Goal: Task Accomplishment & Management: Complete application form

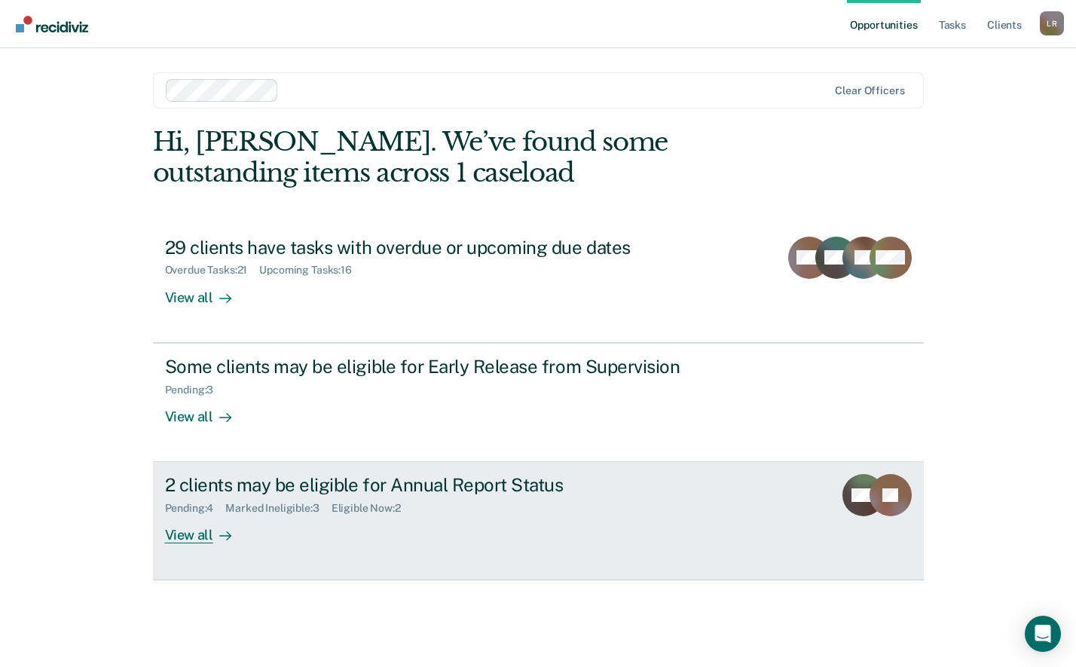
click at [197, 537] on div "View all" at bounding box center [207, 529] width 84 height 29
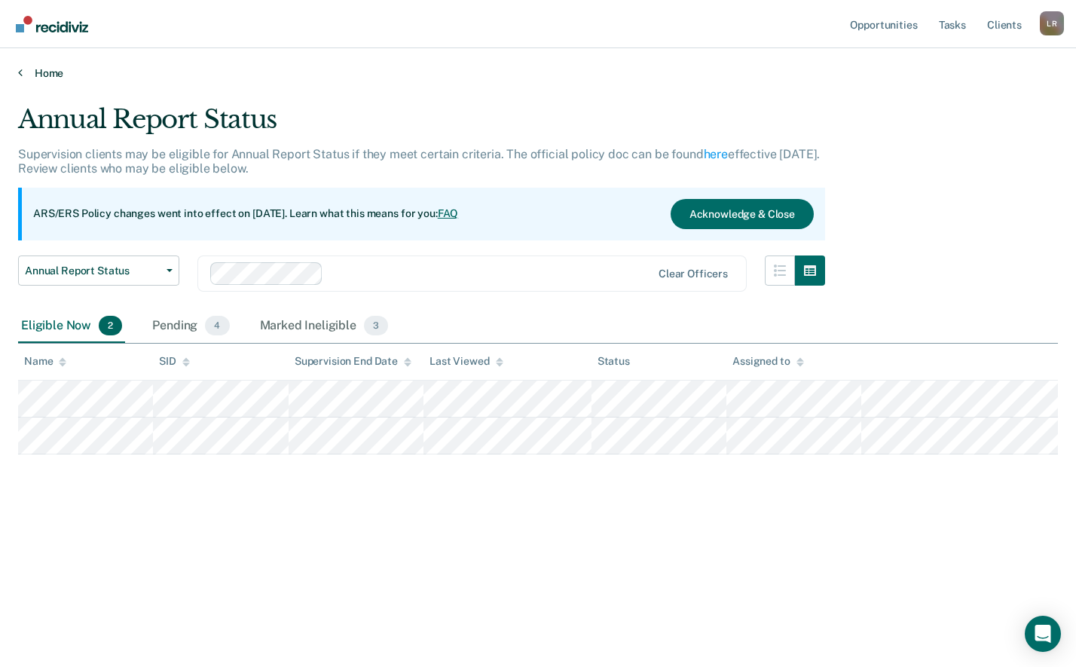
click at [60, 76] on link "Home" at bounding box center [538, 73] width 1040 height 14
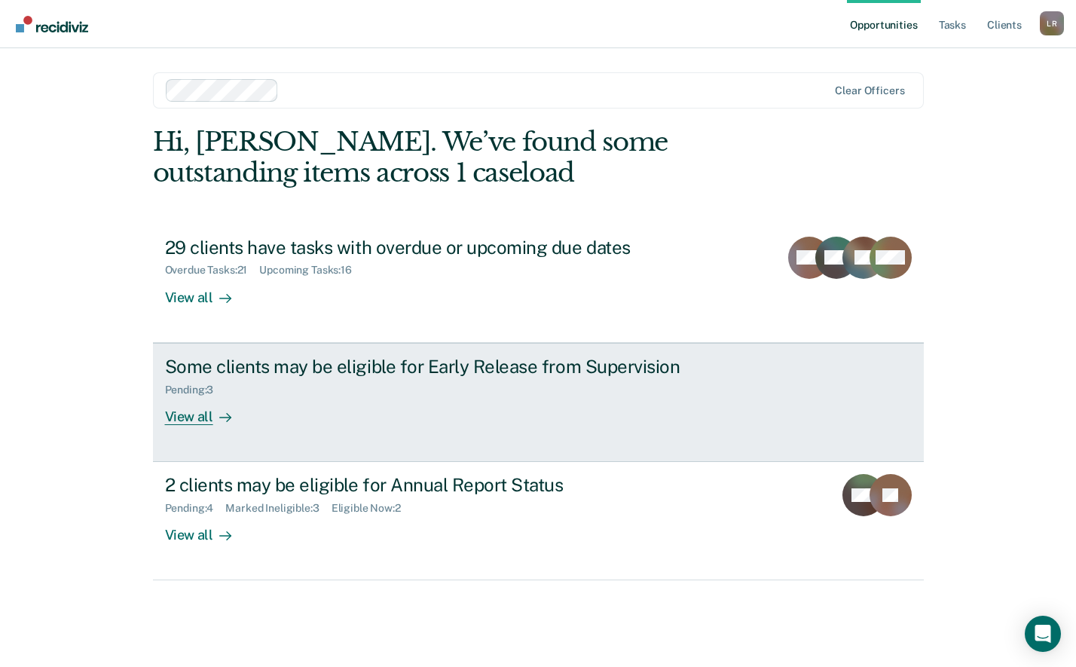
click at [198, 412] on div "View all" at bounding box center [207, 410] width 84 height 29
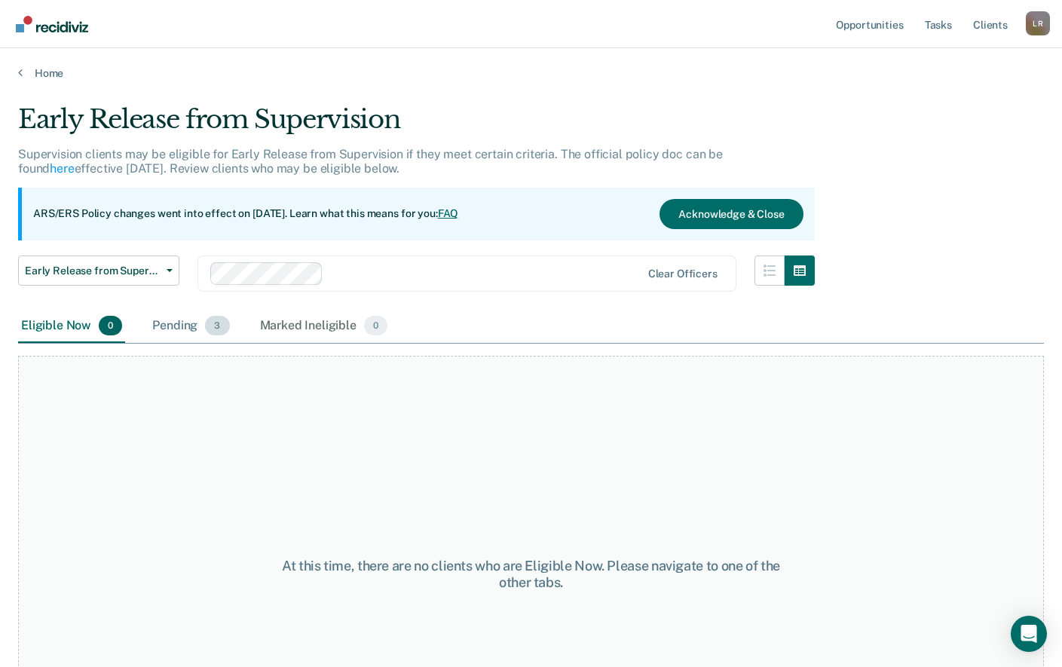
click at [157, 328] on div "Pending 3" at bounding box center [190, 326] width 83 height 33
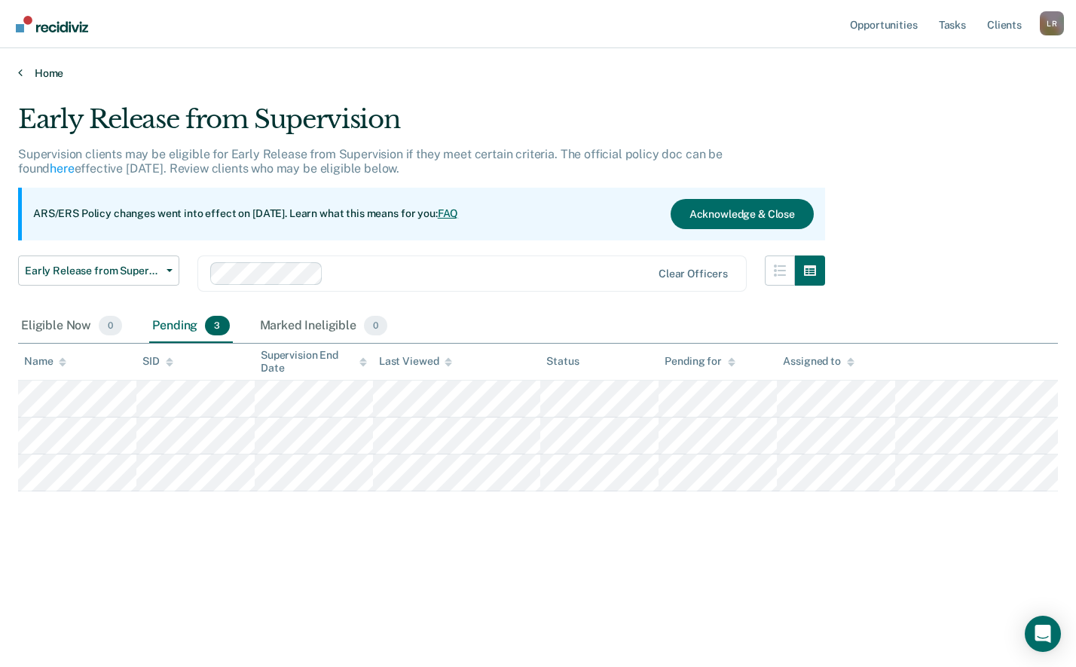
click at [53, 74] on link "Home" at bounding box center [538, 73] width 1040 height 14
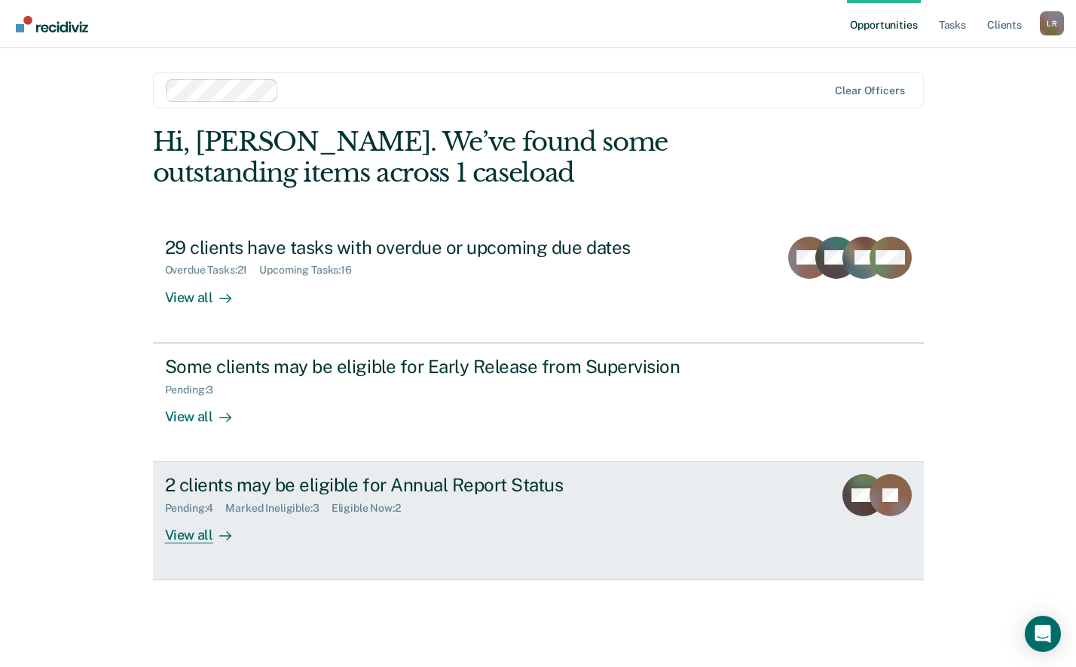
click at [195, 533] on div "View all" at bounding box center [207, 529] width 84 height 29
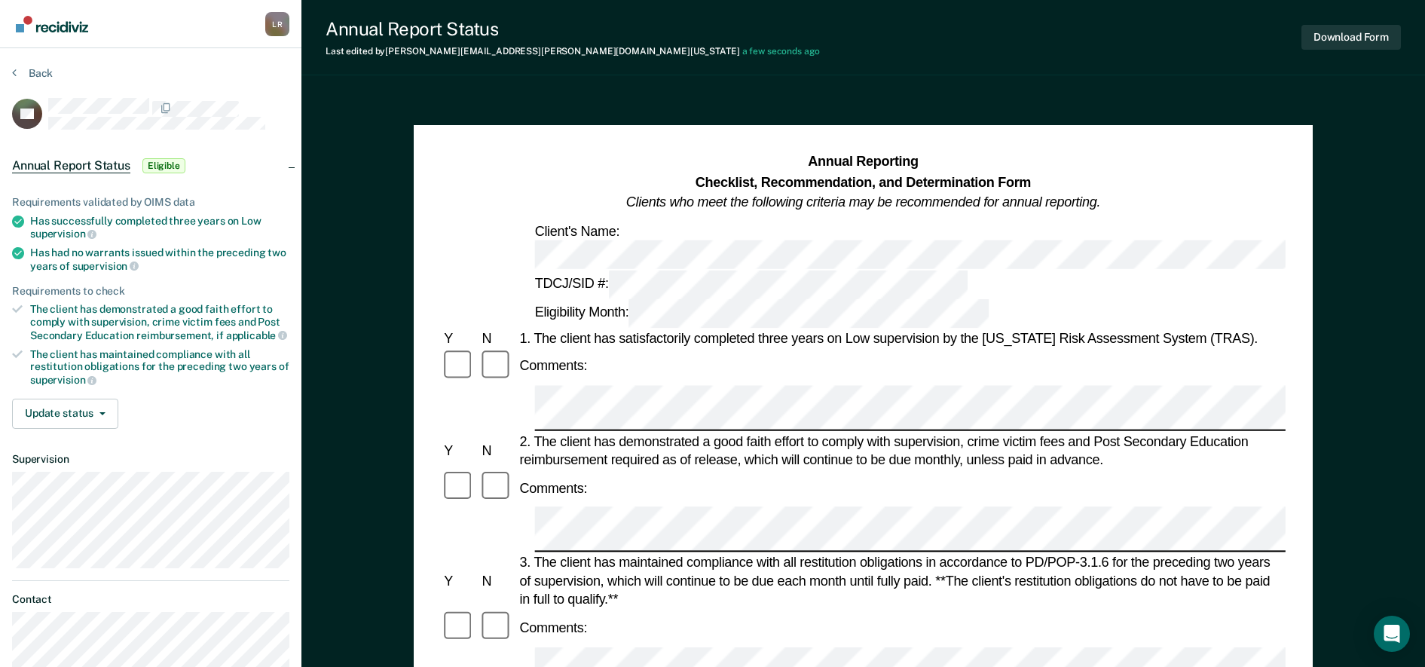
click at [1052, 470] on div "Comments:" at bounding box center [863, 487] width 845 height 35
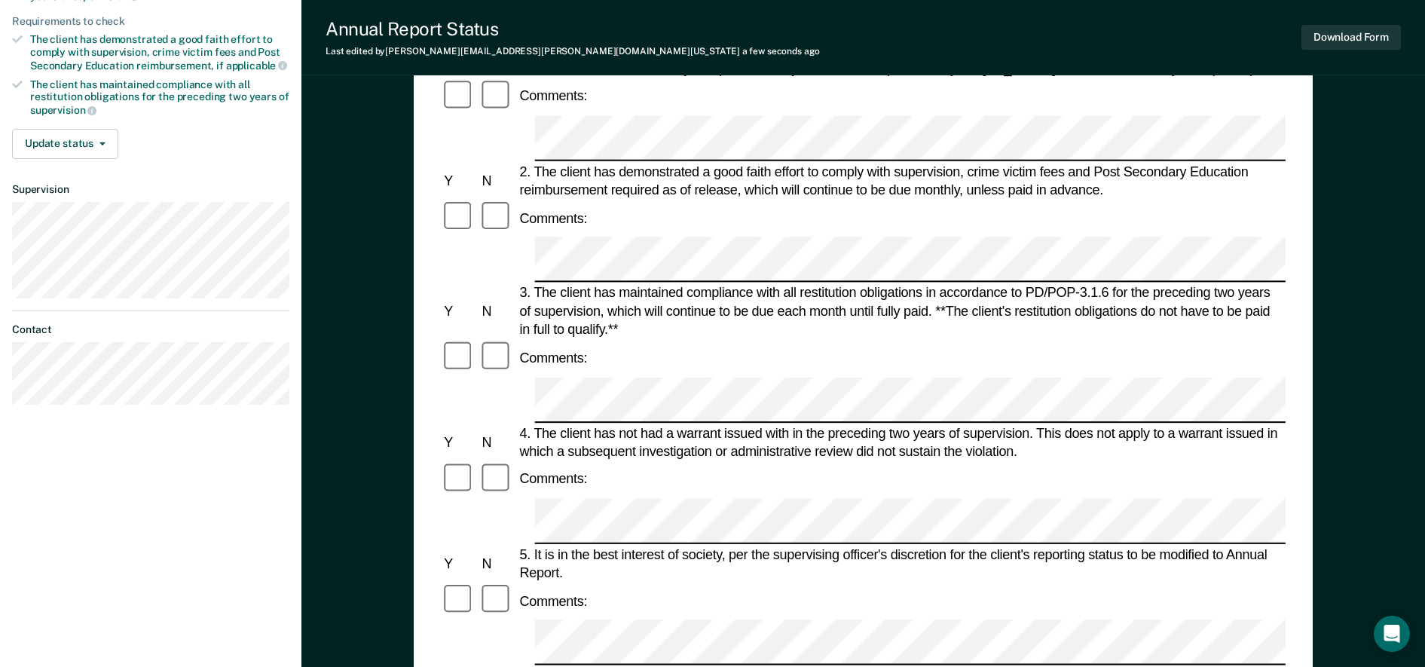
scroll to position [377, 0]
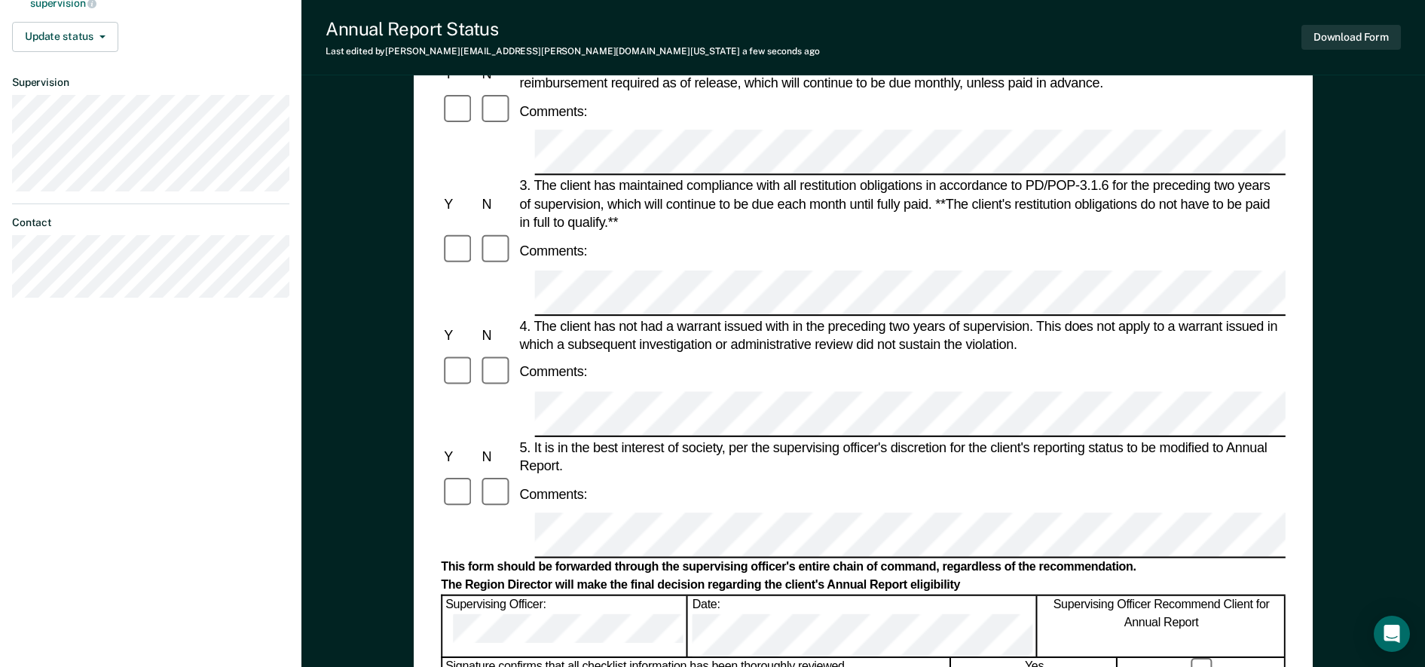
click at [1075, 423] on div "Annual Reporting Checklist, Recommendation, and Determination Form Clients who …" at bounding box center [862, 377] width 1123 height 1321
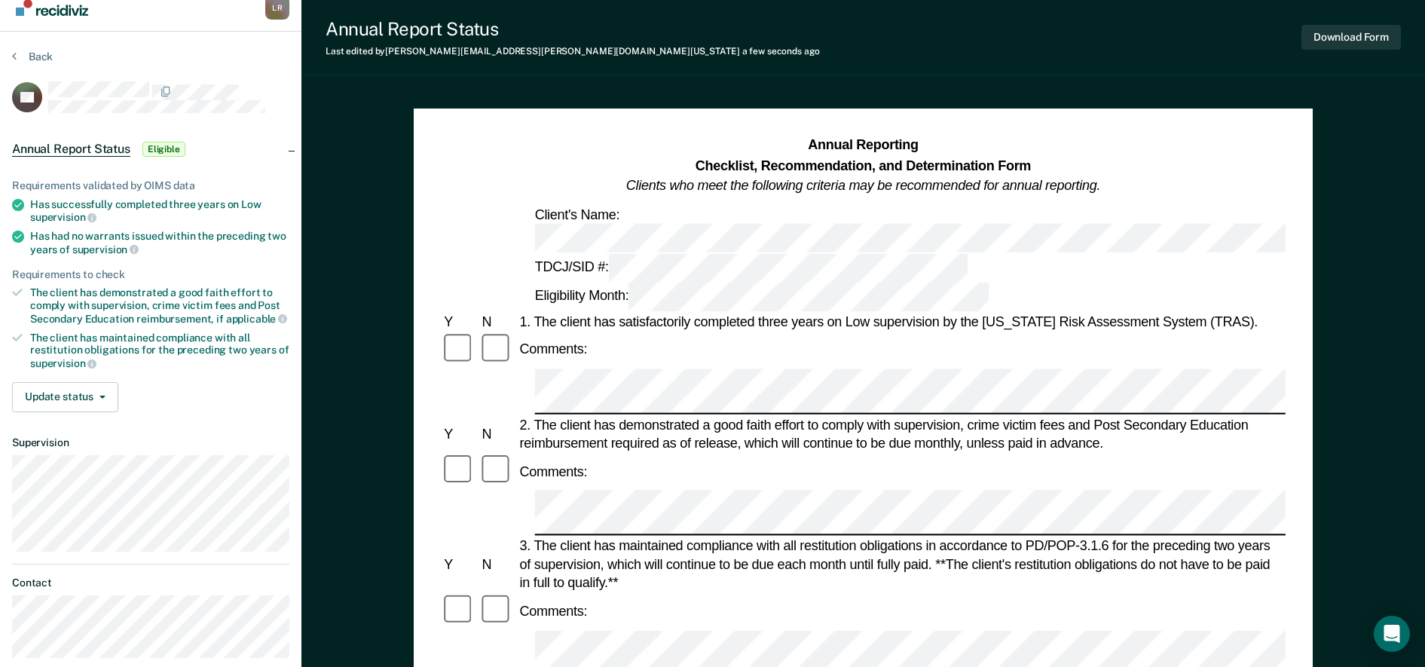
scroll to position [0, 0]
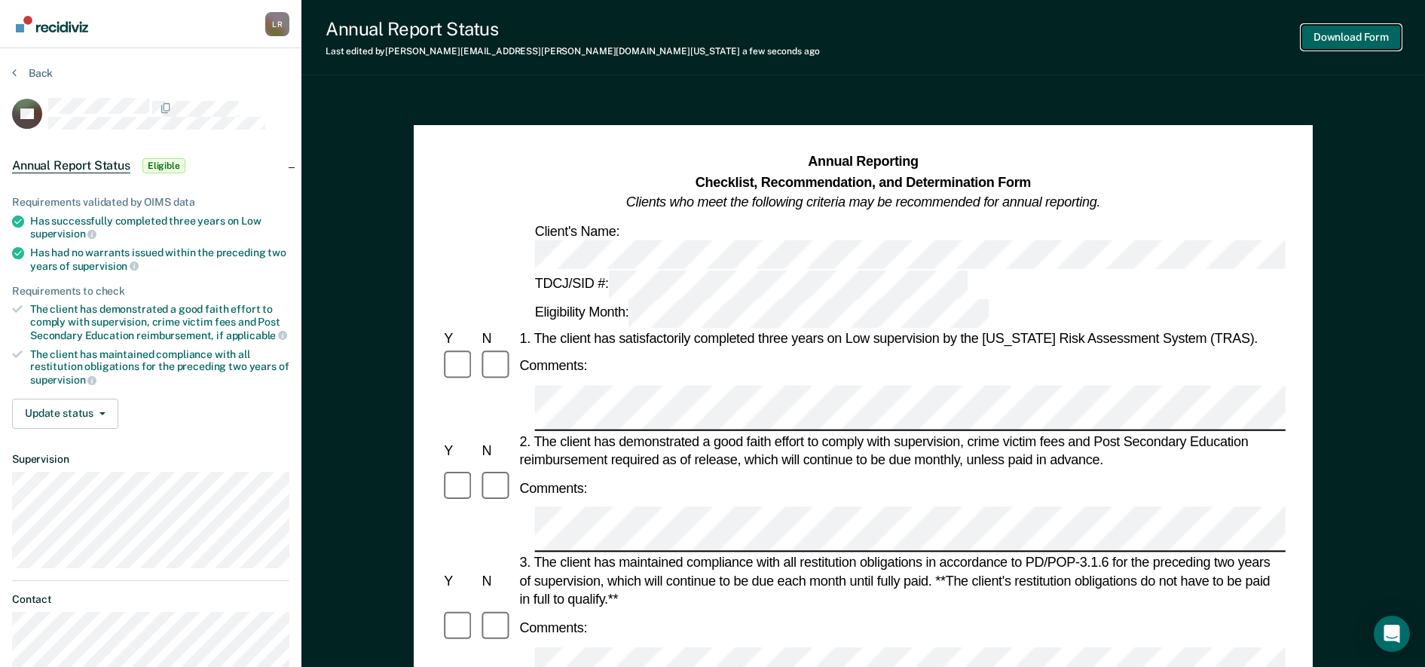
click at [1075, 31] on button "Download Form" at bounding box center [1350, 37] width 99 height 25
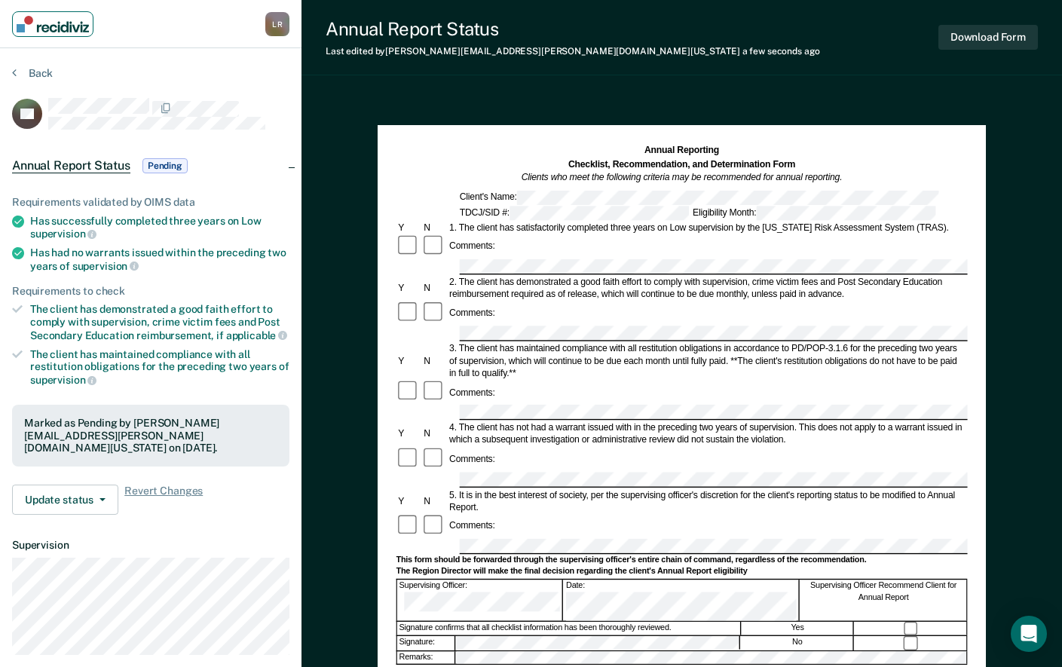
click at [45, 12] on link "Main navigation" at bounding box center [52, 24] width 81 height 26
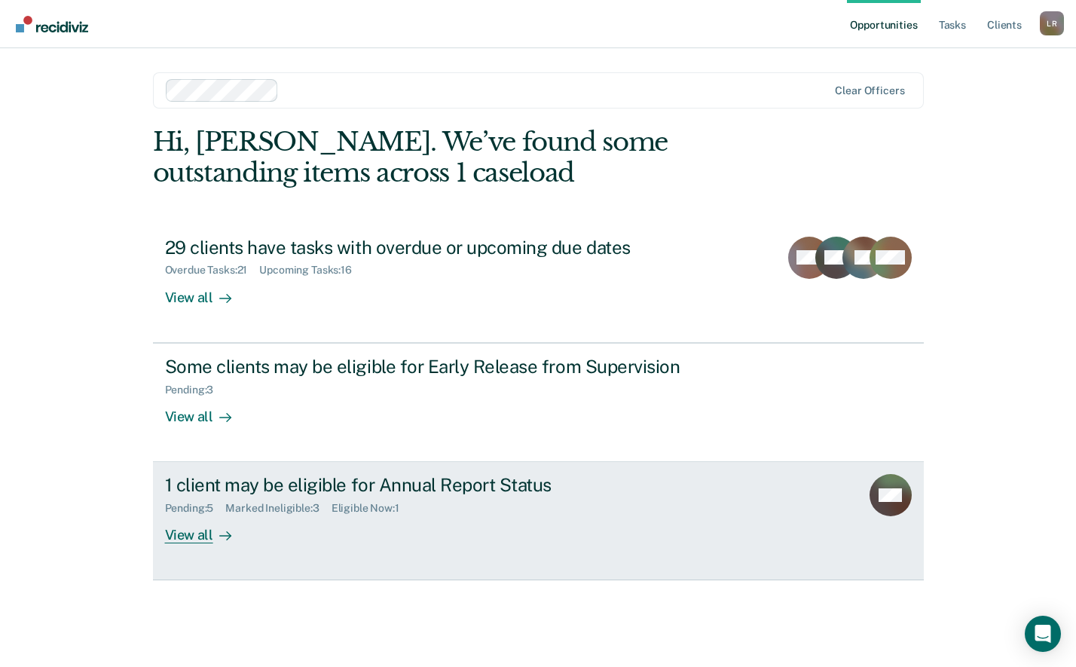
click at [192, 538] on div "View all" at bounding box center [207, 529] width 84 height 29
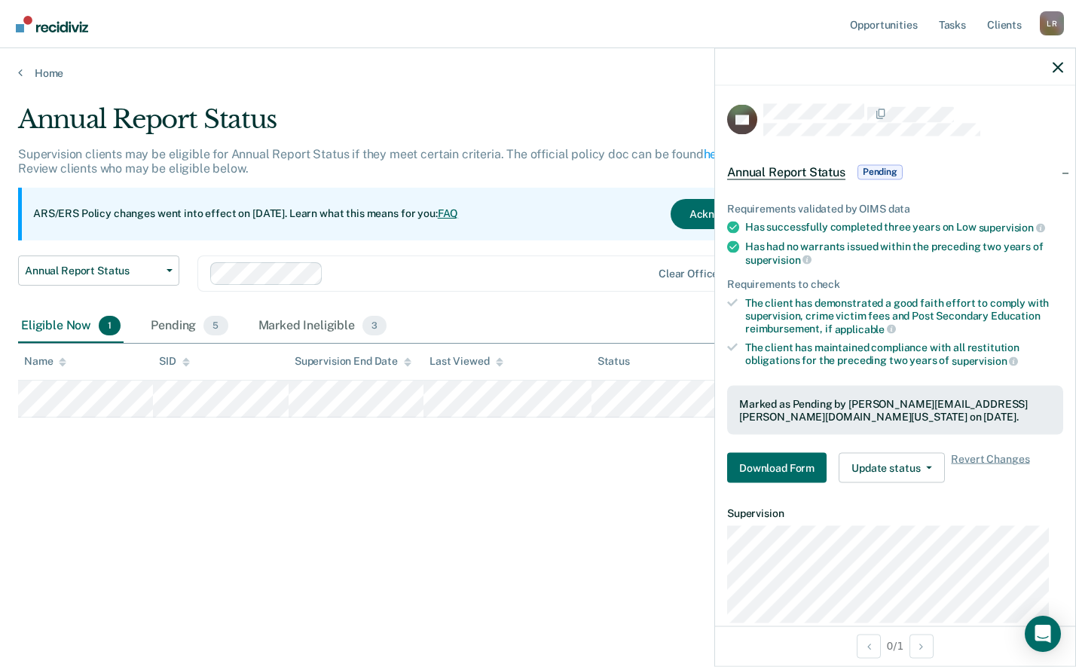
click at [588, 476] on div "Annual Report Status Supervision clients may be eligible for Annual Report Stat…" at bounding box center [538, 329] width 1040 height 450
click at [1065, 63] on div at bounding box center [895, 67] width 360 height 38
click at [1054, 66] on icon "button" at bounding box center [1057, 67] width 11 height 11
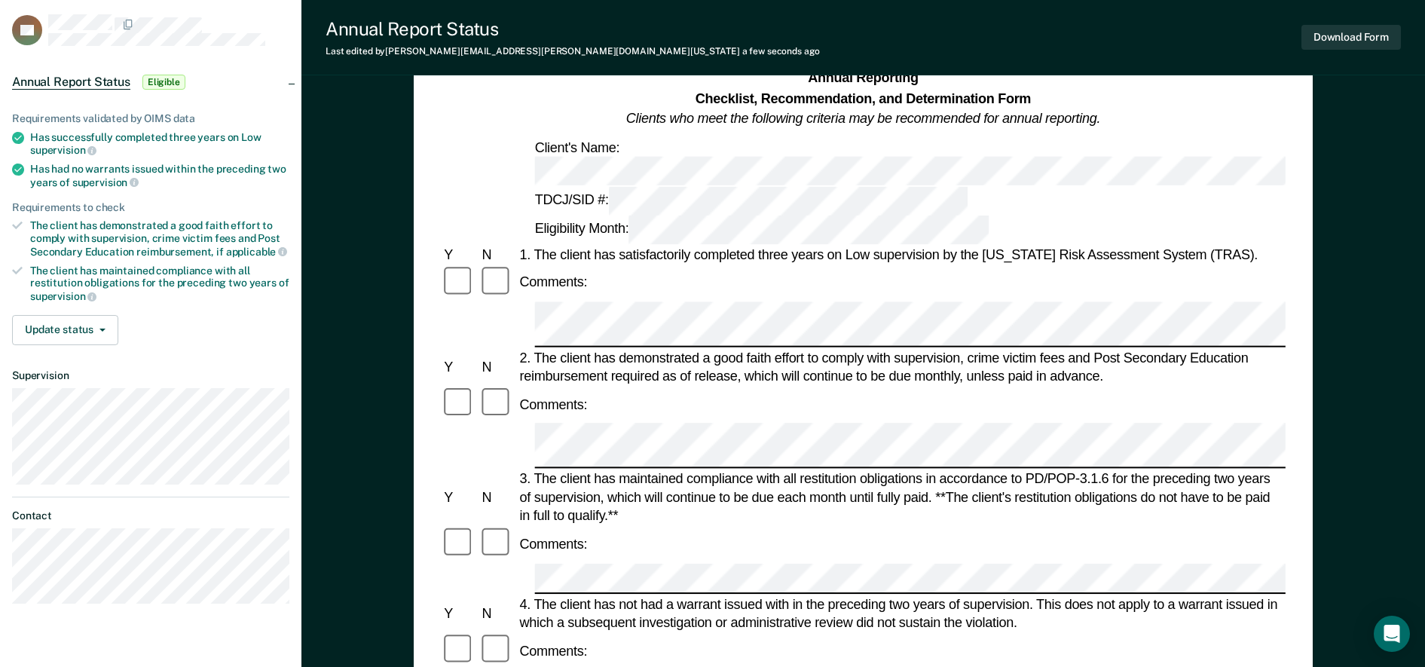
scroll to position [188, 0]
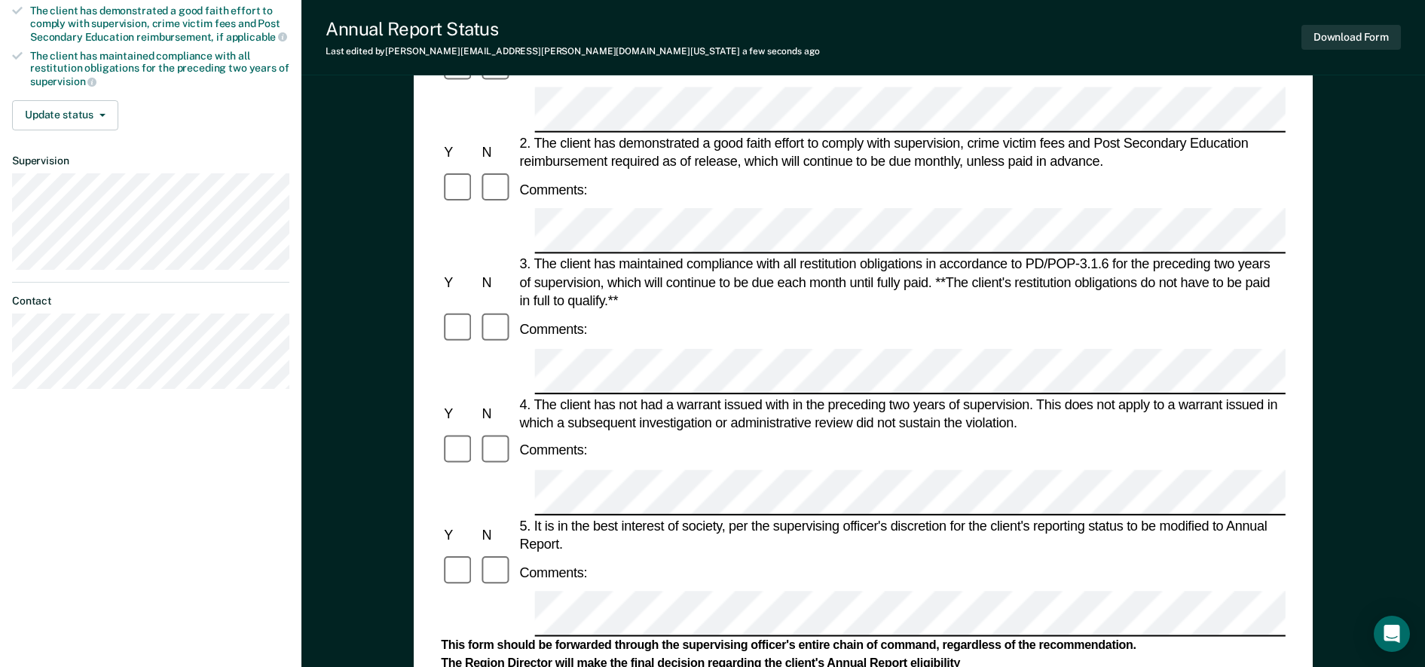
scroll to position [182, 0]
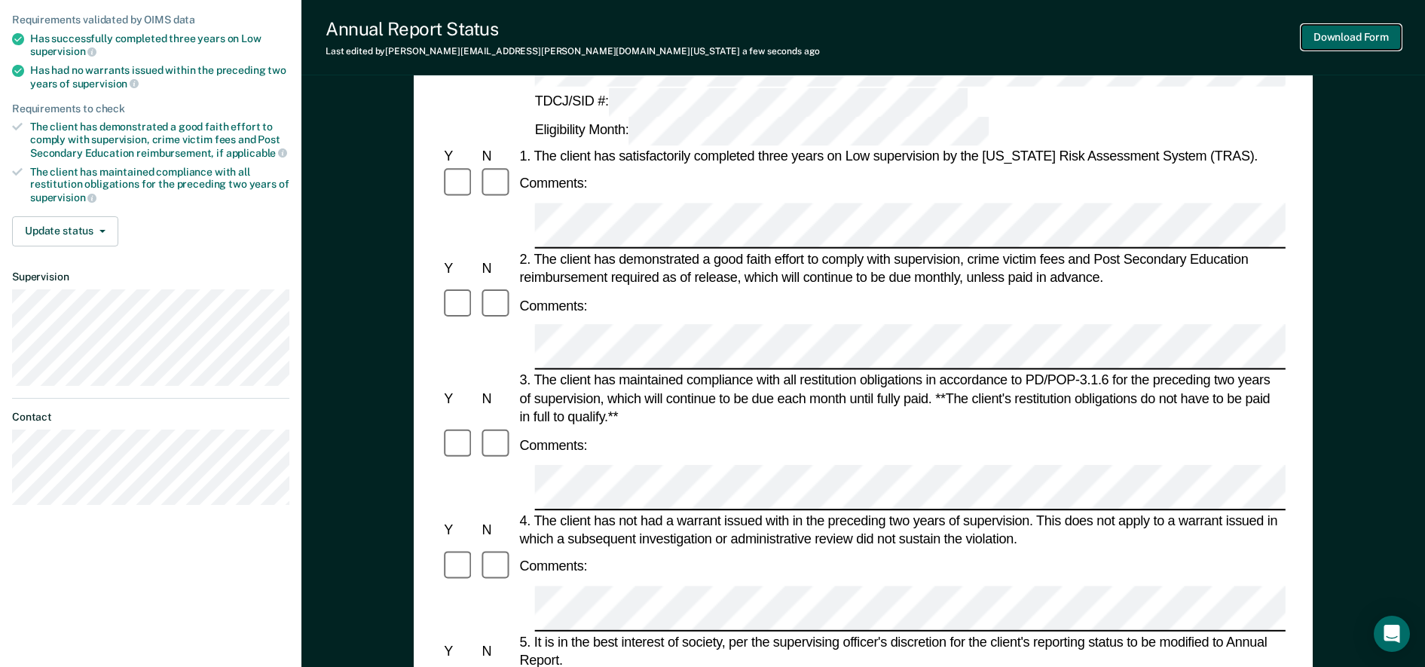
click at [1075, 35] on button "Download Form" at bounding box center [1350, 37] width 99 height 25
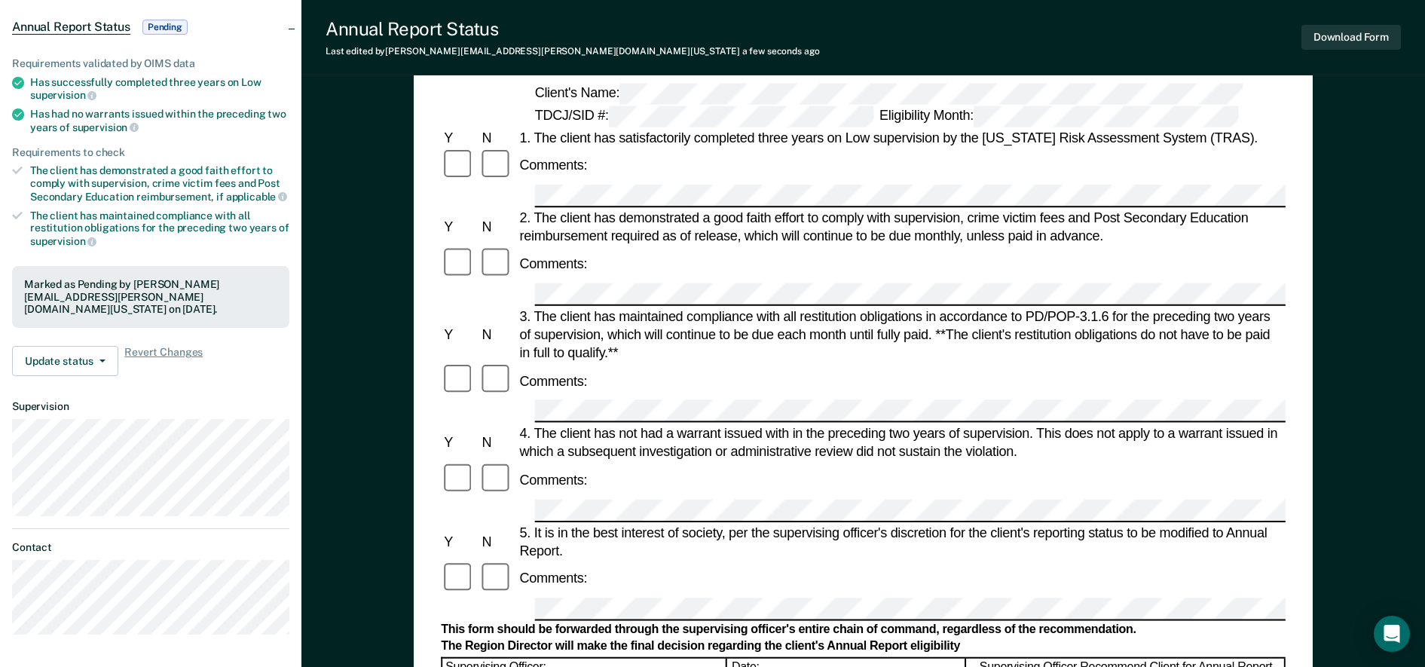
scroll to position [0, 0]
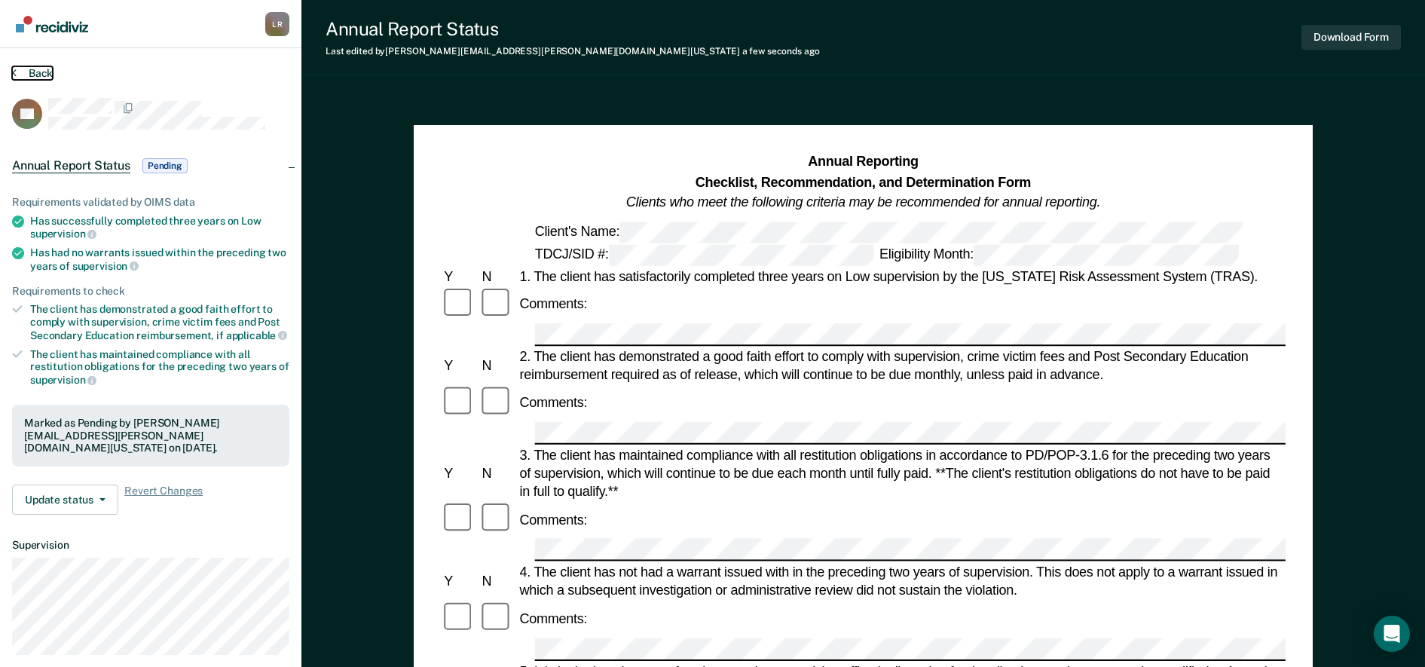
click at [42, 73] on button "Back" at bounding box center [32, 73] width 41 height 14
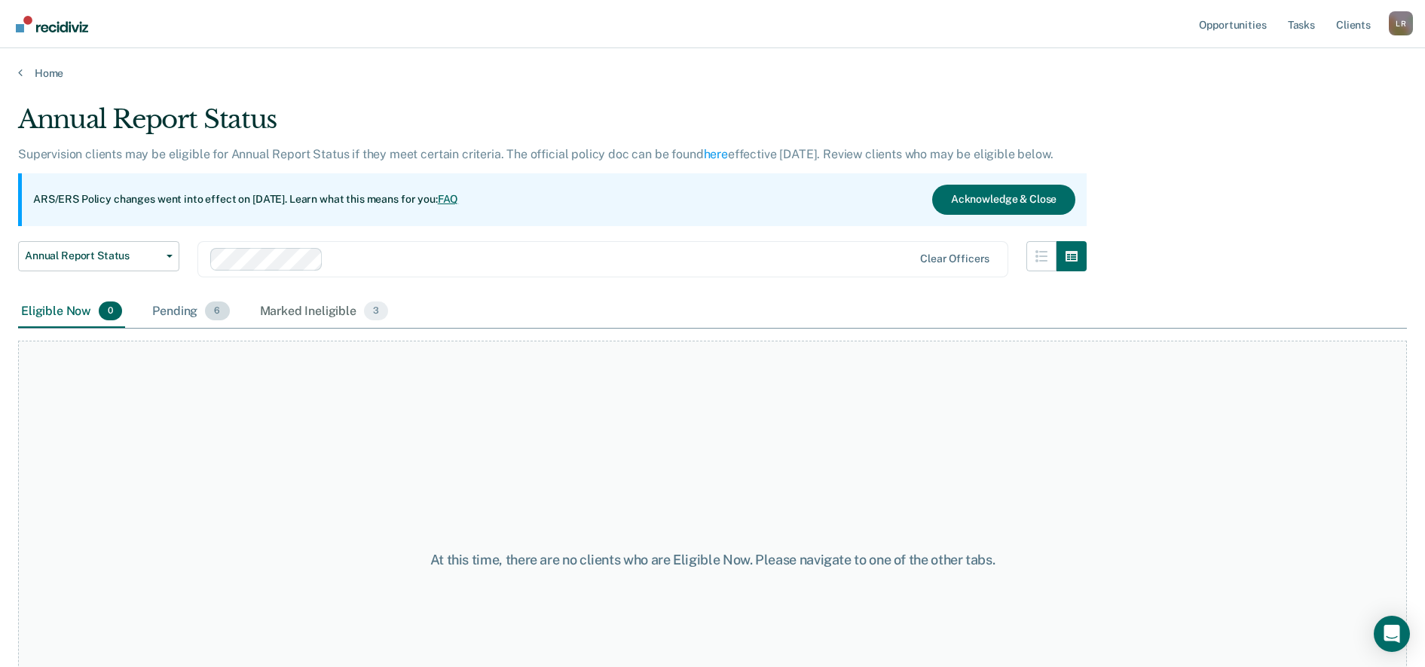
click at [178, 310] on div "Pending 6" at bounding box center [190, 311] width 83 height 33
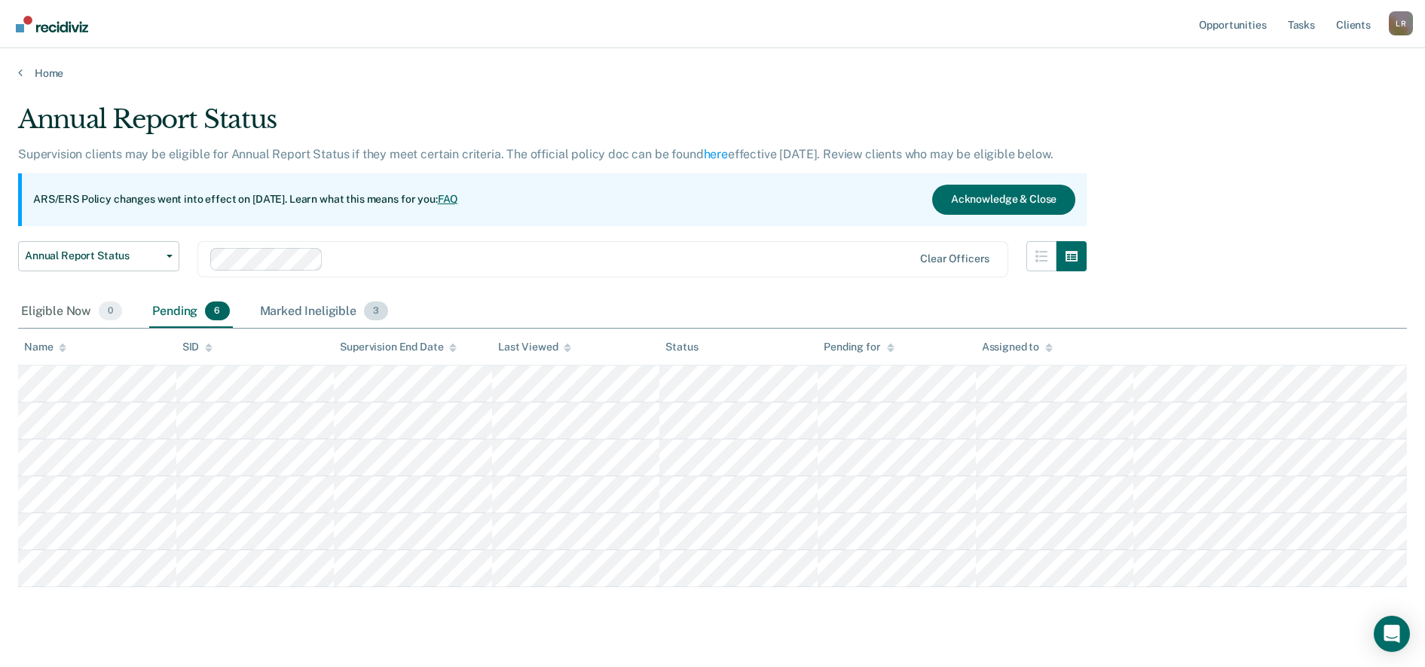
click at [299, 314] on div "Marked Ineligible 3" at bounding box center [324, 311] width 135 height 33
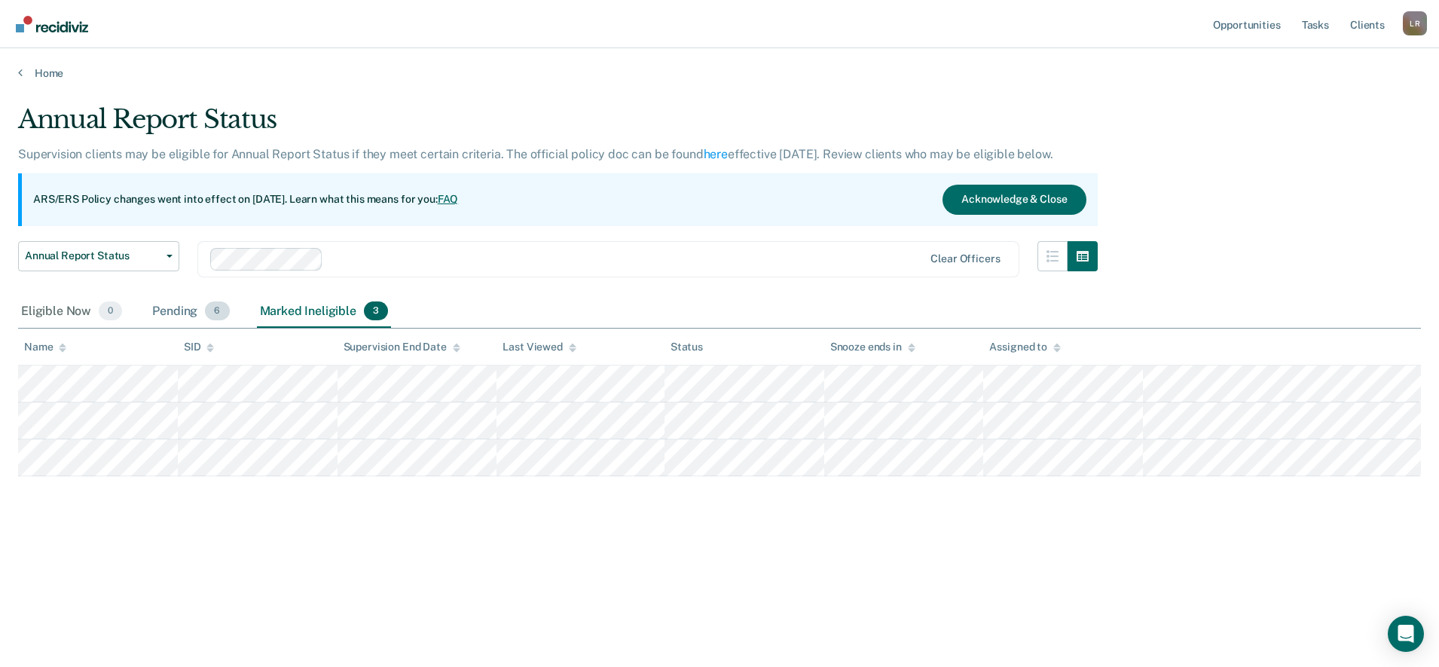
click at [187, 310] on div "Pending 6" at bounding box center [190, 311] width 83 height 33
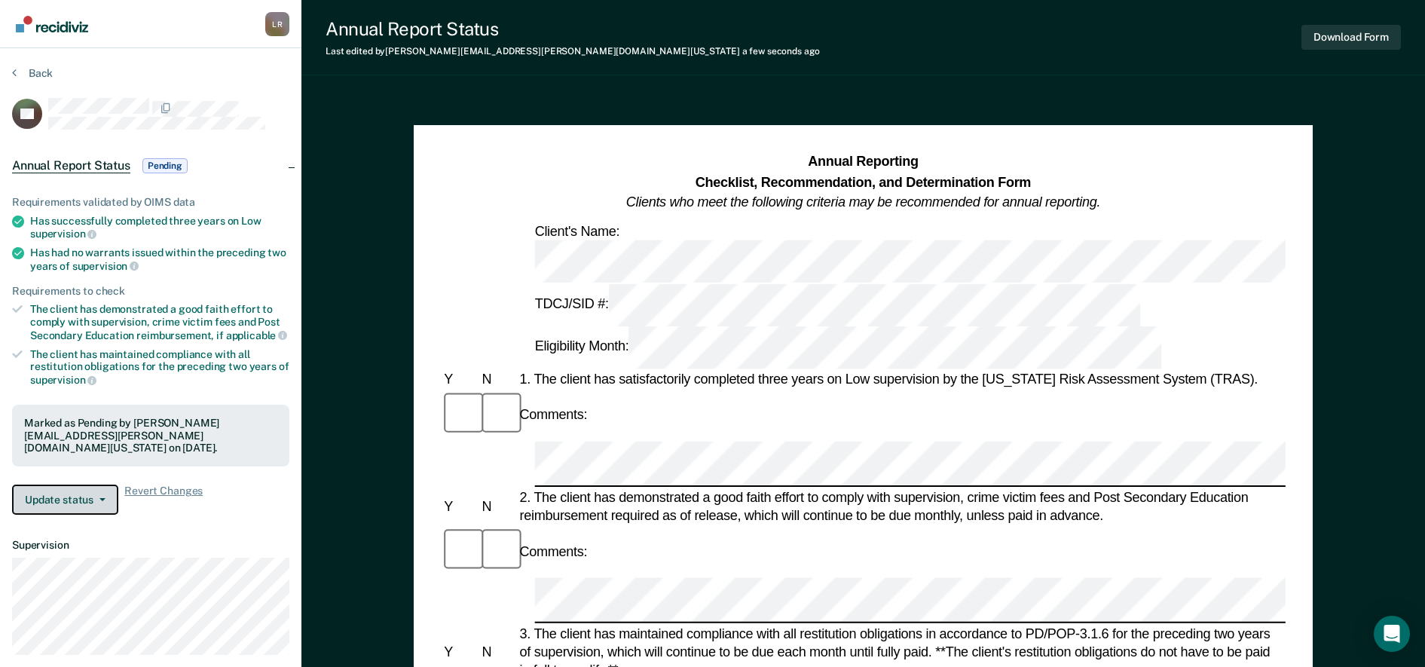
click at [103, 499] on button "Update status" at bounding box center [65, 499] width 106 height 30
click at [146, 536] on article "BG Annual Report Status Pending Requirements validated by OIMS data Has success…" at bounding box center [150, 429] width 277 height 663
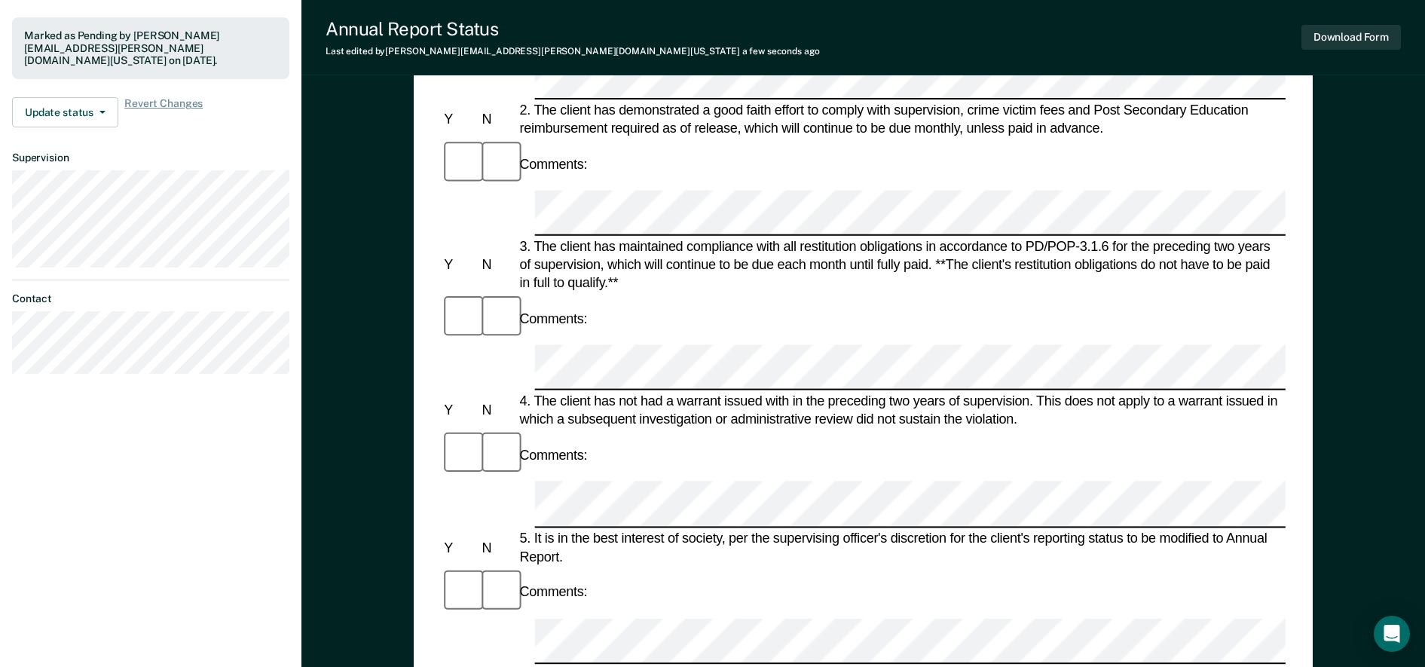
scroll to position [377, 0]
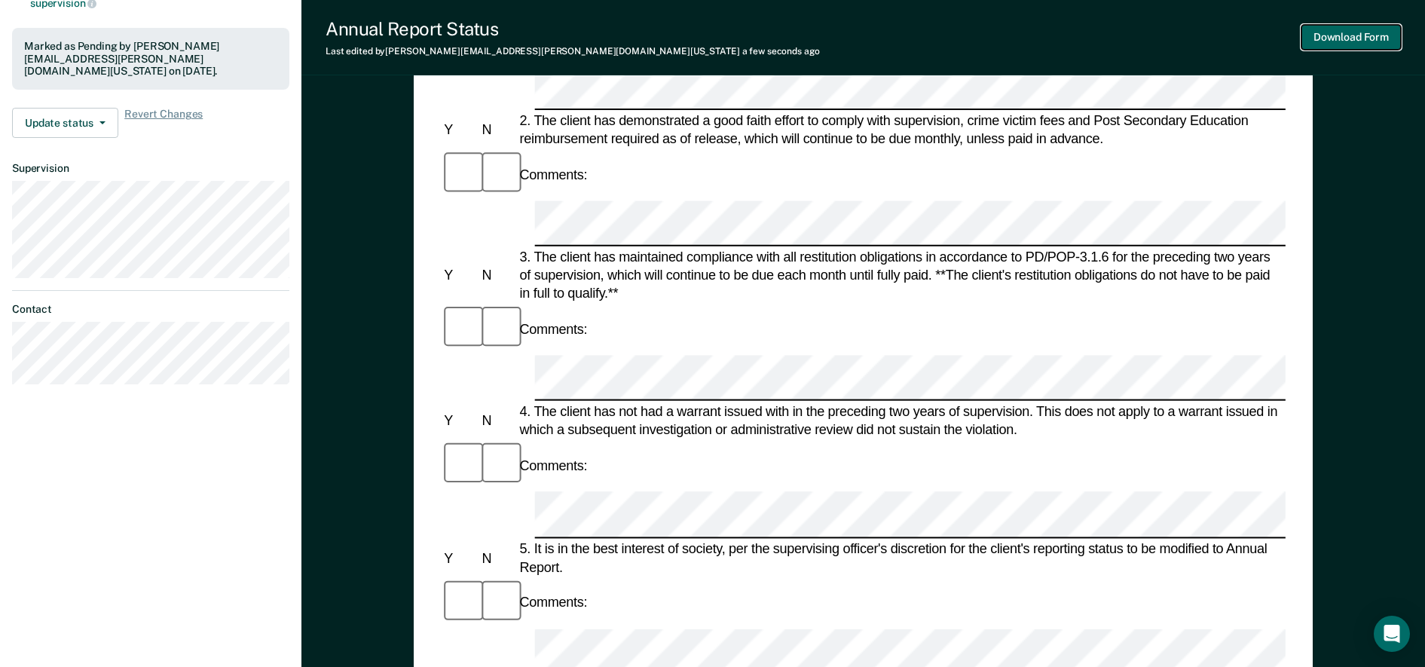
click at [1075, 32] on button "Download Form" at bounding box center [1350, 37] width 99 height 25
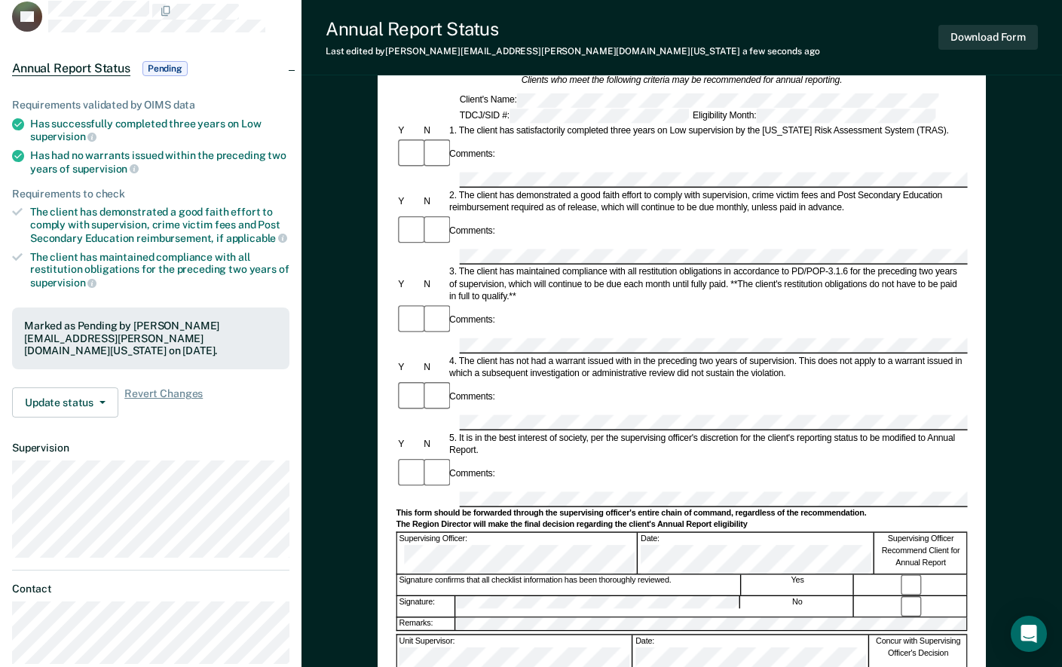
scroll to position [0, 0]
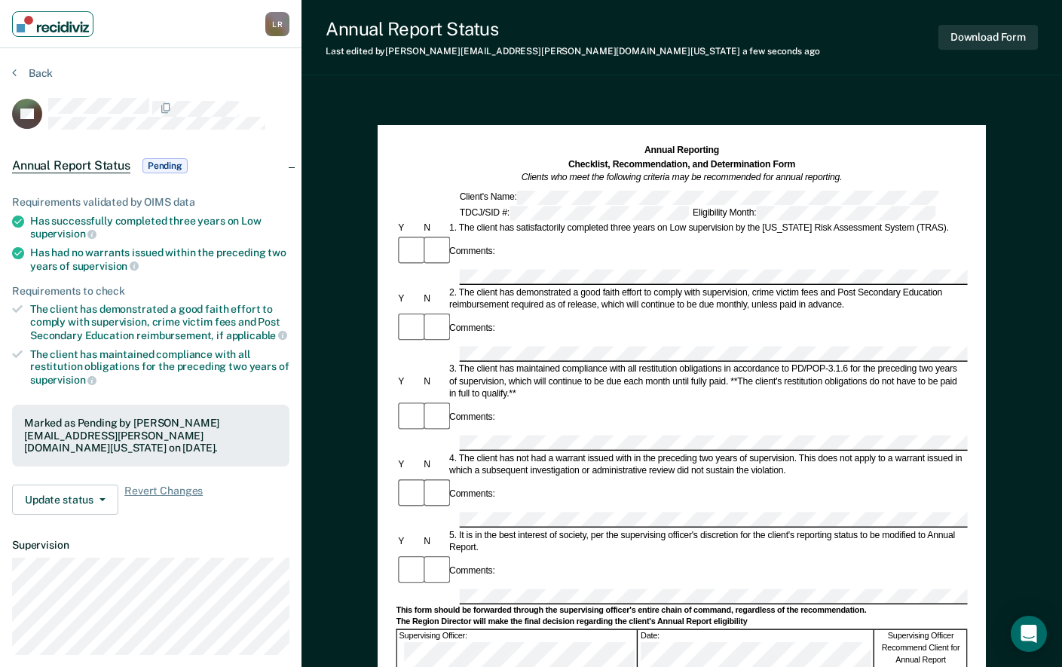
click at [58, 30] on img "Main navigation" at bounding box center [53, 24] width 72 height 17
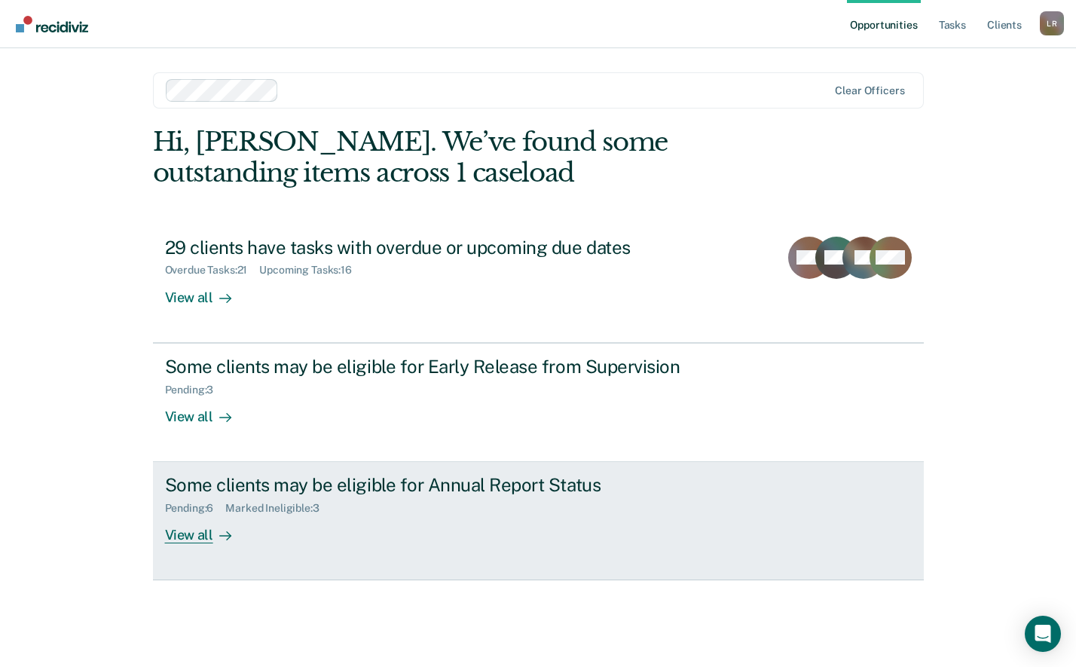
click at [191, 536] on div "View all" at bounding box center [207, 529] width 84 height 29
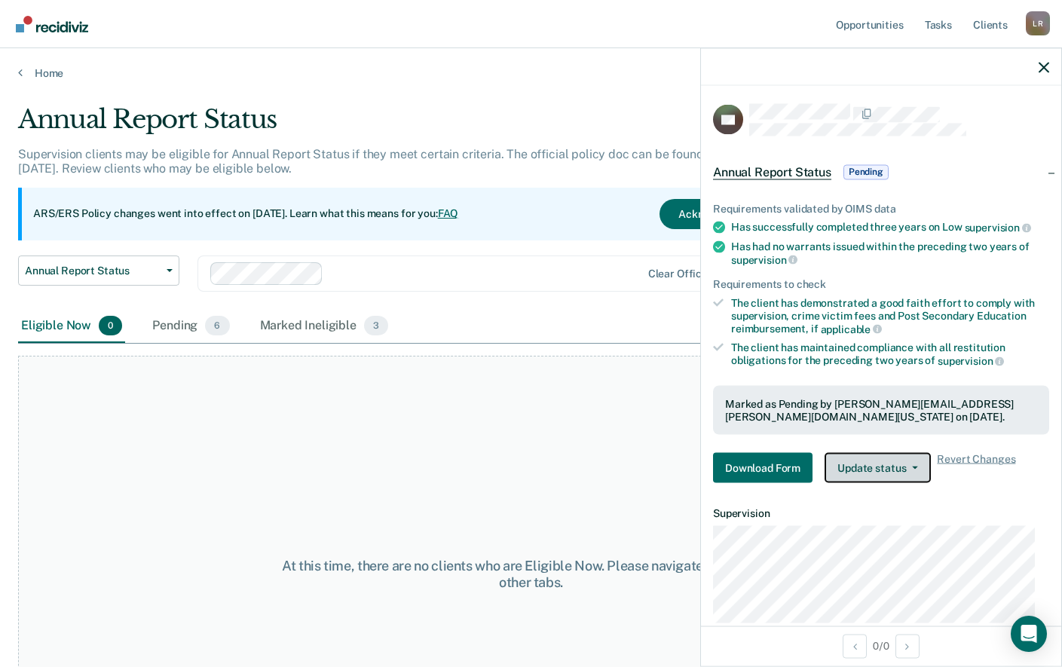
click at [881, 463] on button "Update status" at bounding box center [877, 468] width 106 height 30
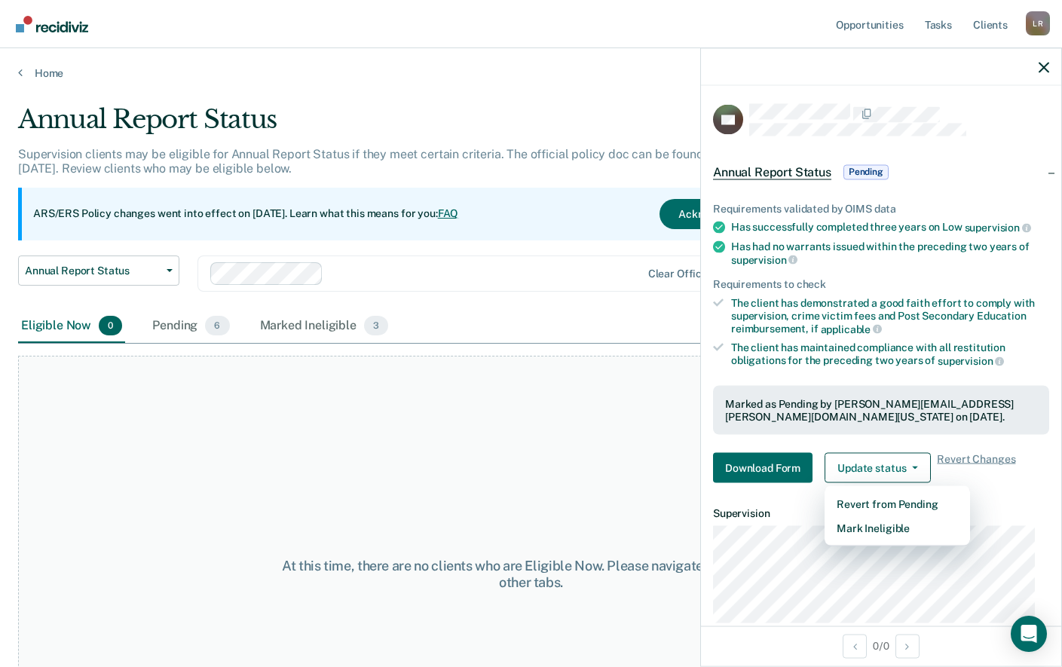
click at [370, 352] on div "At this time, there are no clients who are Eligible Now. Please navigate to one…" at bounding box center [530, 569] width 1025 height 450
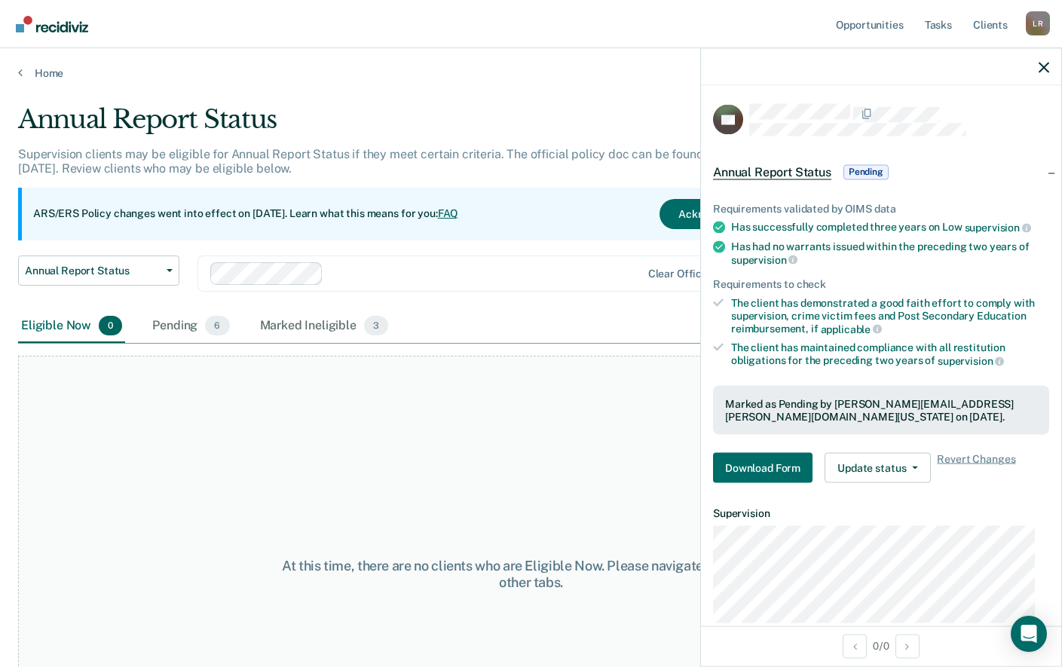
click at [372, 363] on div "At this time, there are no clients who are Eligible Now. Please navigate to one…" at bounding box center [530, 575] width 1025 height 438
click at [1048, 71] on icon "button" at bounding box center [1043, 67] width 11 height 11
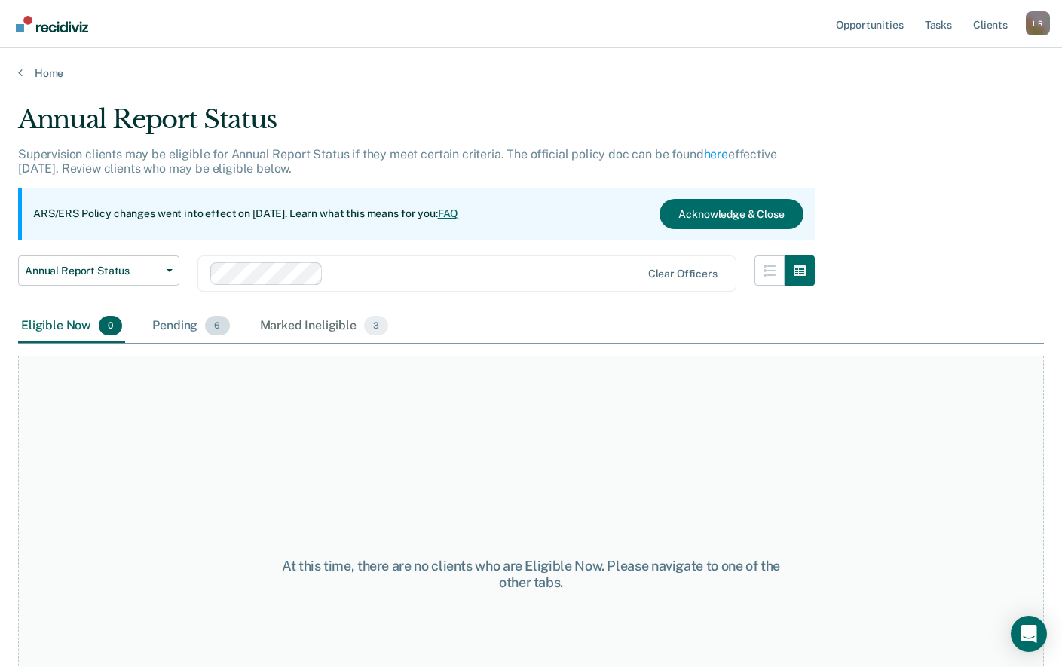
click at [176, 325] on div "Pending 6" at bounding box center [190, 326] width 83 height 33
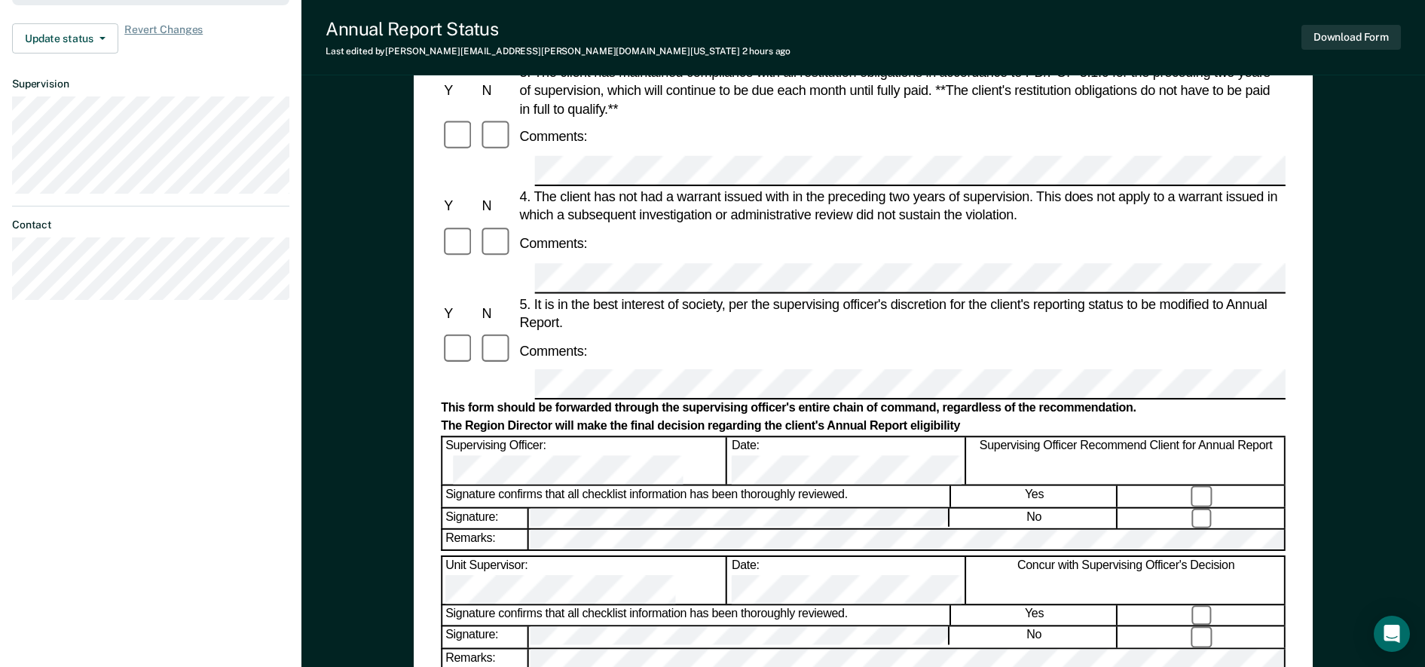
scroll to position [471, 0]
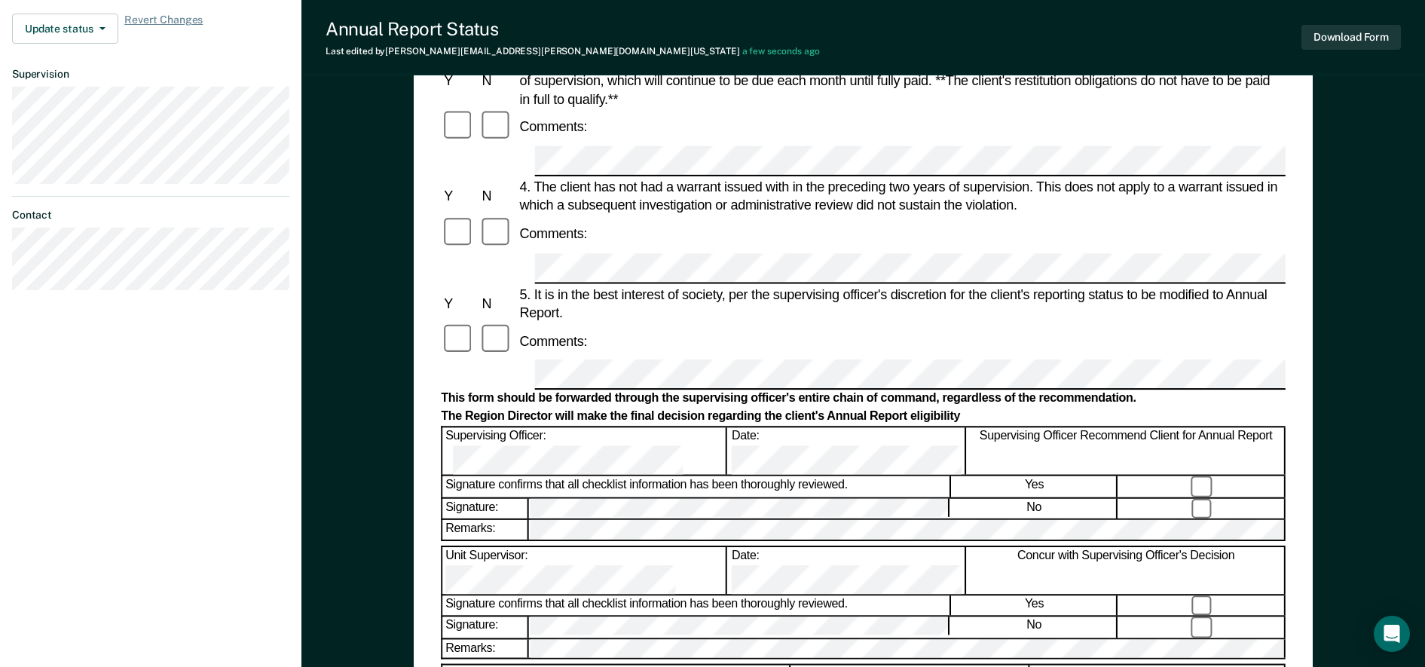
click at [1075, 224] on div "Annual Reporting Checklist, Recommendation, and Determination Form Clients who …" at bounding box center [863, 240] width 899 height 1172
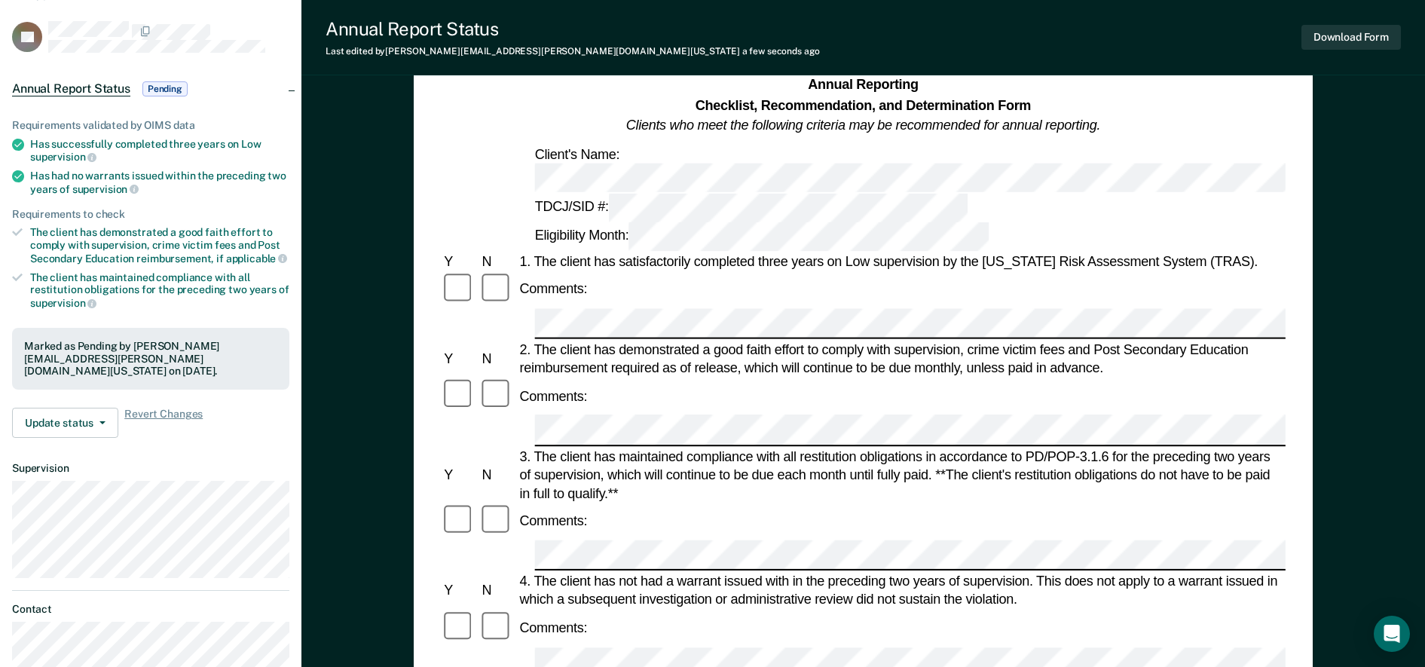
scroll to position [0, 0]
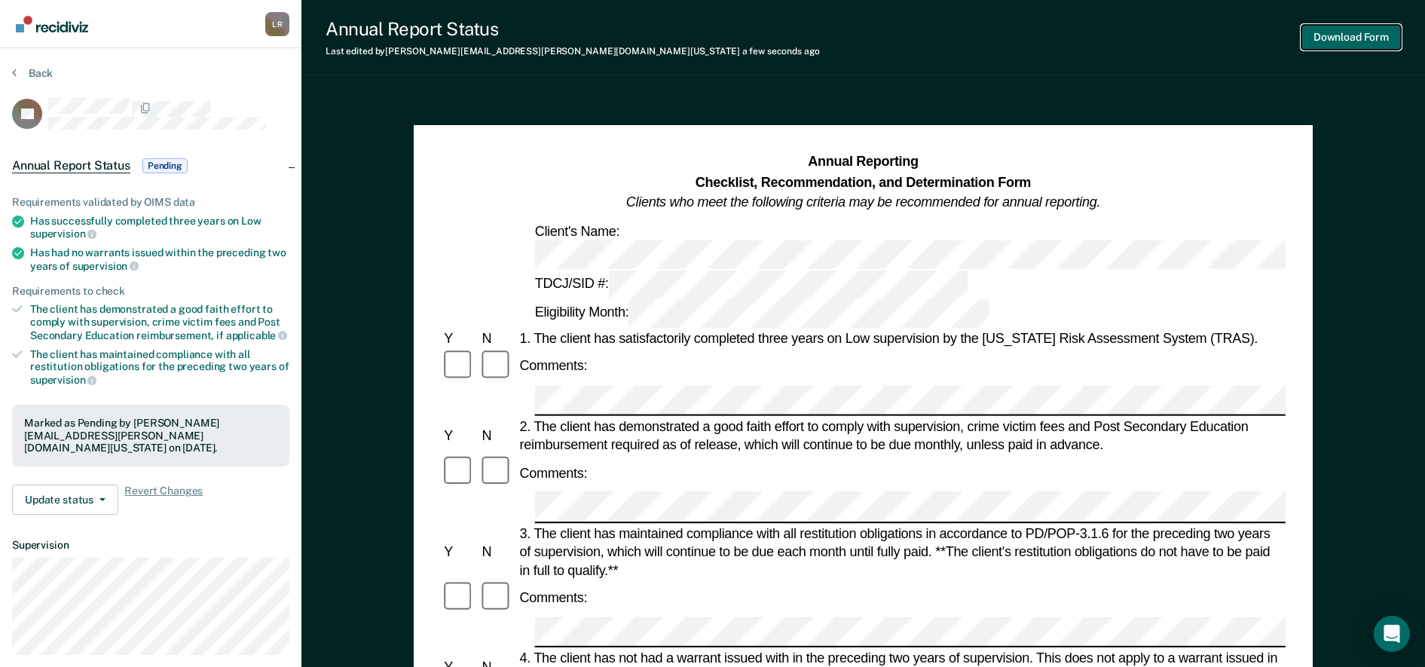
click at [1075, 39] on button "Download Form" at bounding box center [1350, 37] width 99 height 25
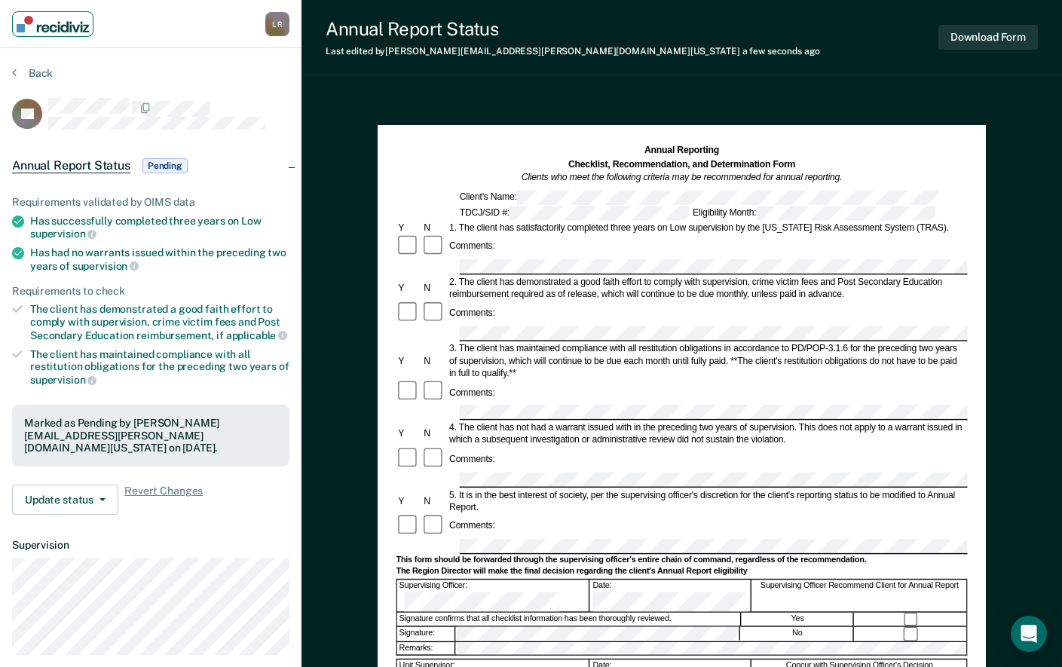
click at [60, 23] on img "Main navigation" at bounding box center [53, 24] width 72 height 17
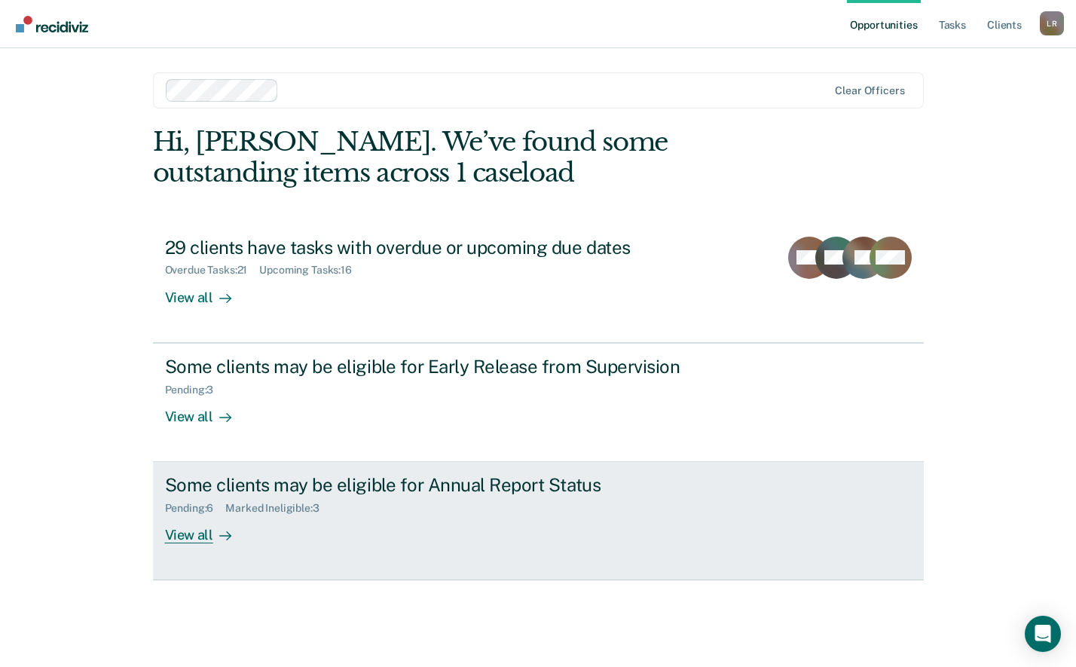
click at [197, 536] on div "View all" at bounding box center [207, 529] width 84 height 29
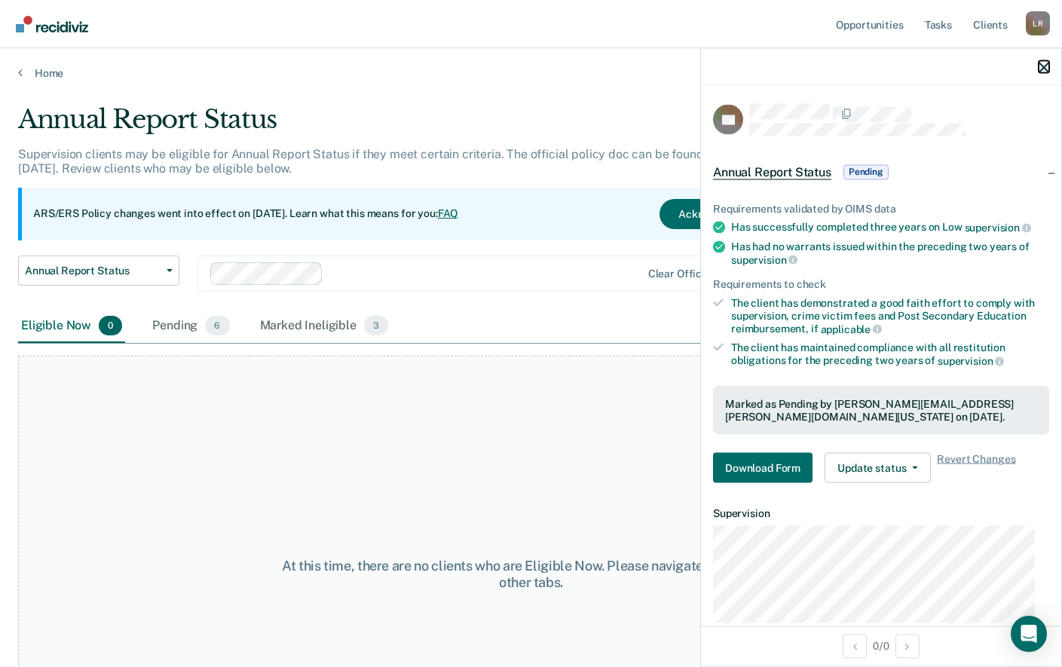
click at [1038, 69] on icon "button" at bounding box center [1043, 67] width 11 height 11
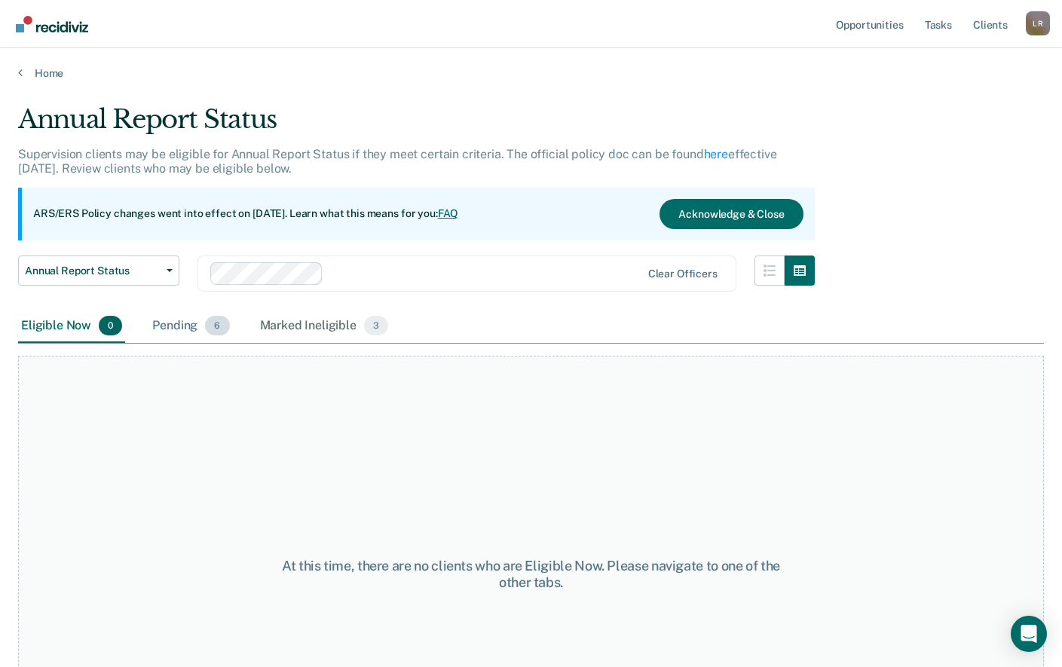
click at [185, 320] on div "Pending 6" at bounding box center [190, 326] width 83 height 33
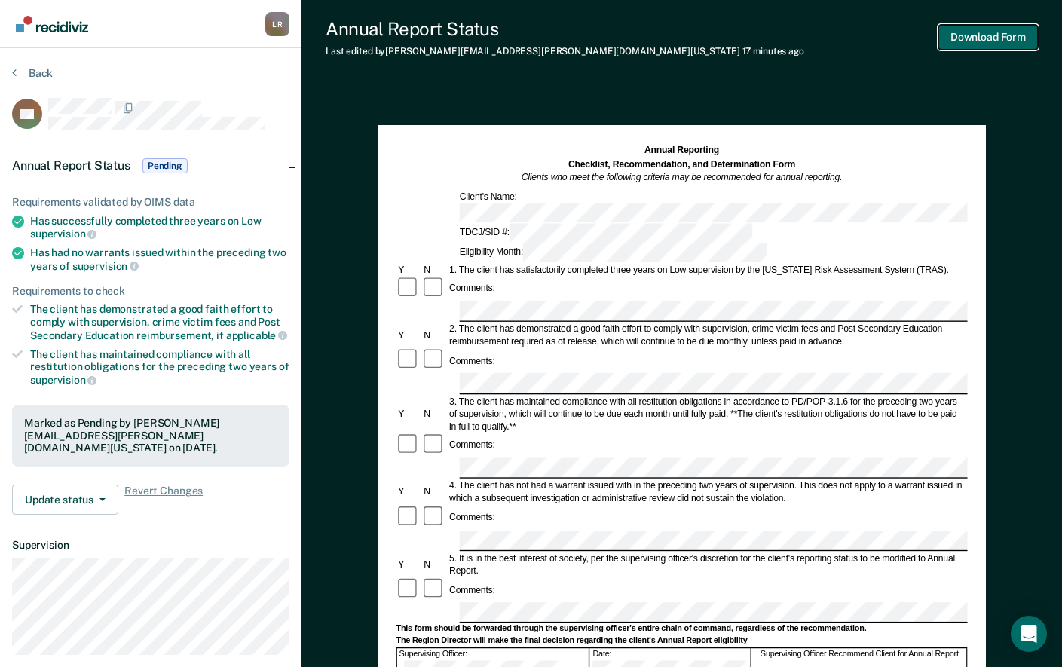
click at [1012, 32] on button "Download Form" at bounding box center [987, 37] width 99 height 25
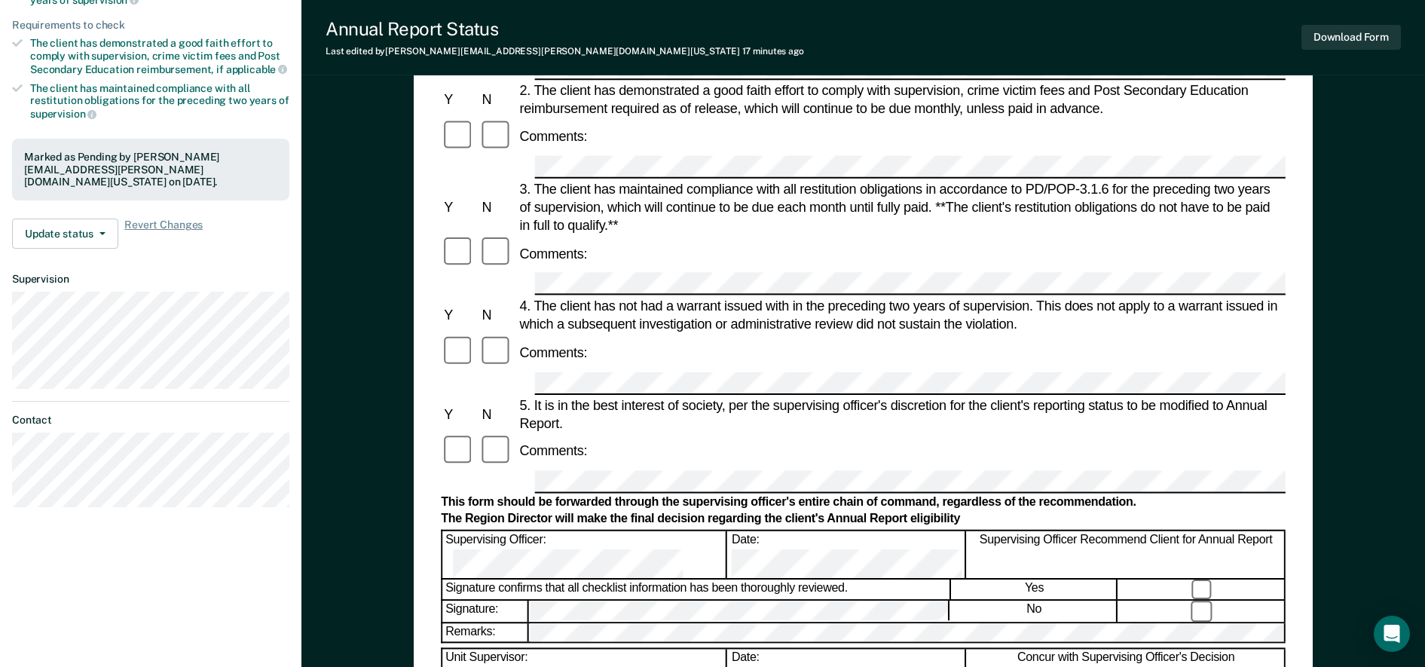
scroll to position [471, 0]
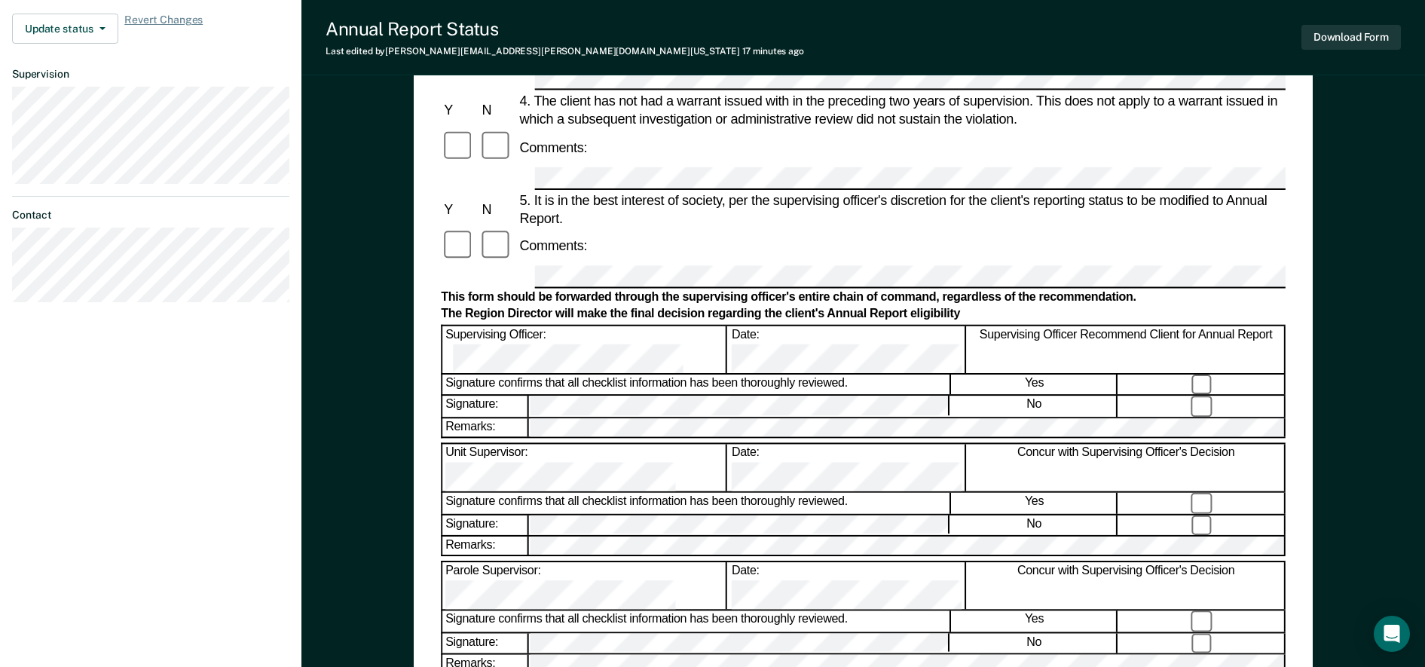
click at [781, 225] on form "Annual Reporting Checklist, Recommendation, and Determination Form Clients who …" at bounding box center [863, 305] width 845 height 1248
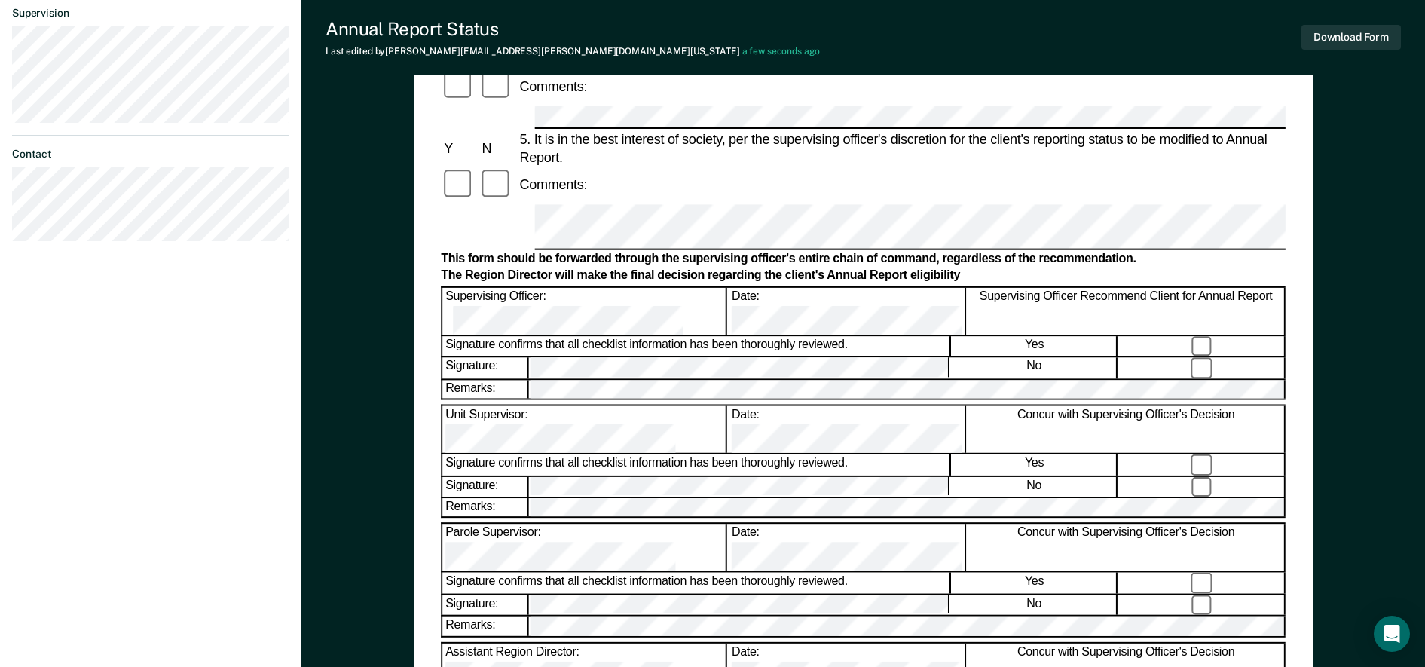
scroll to position [565, 0]
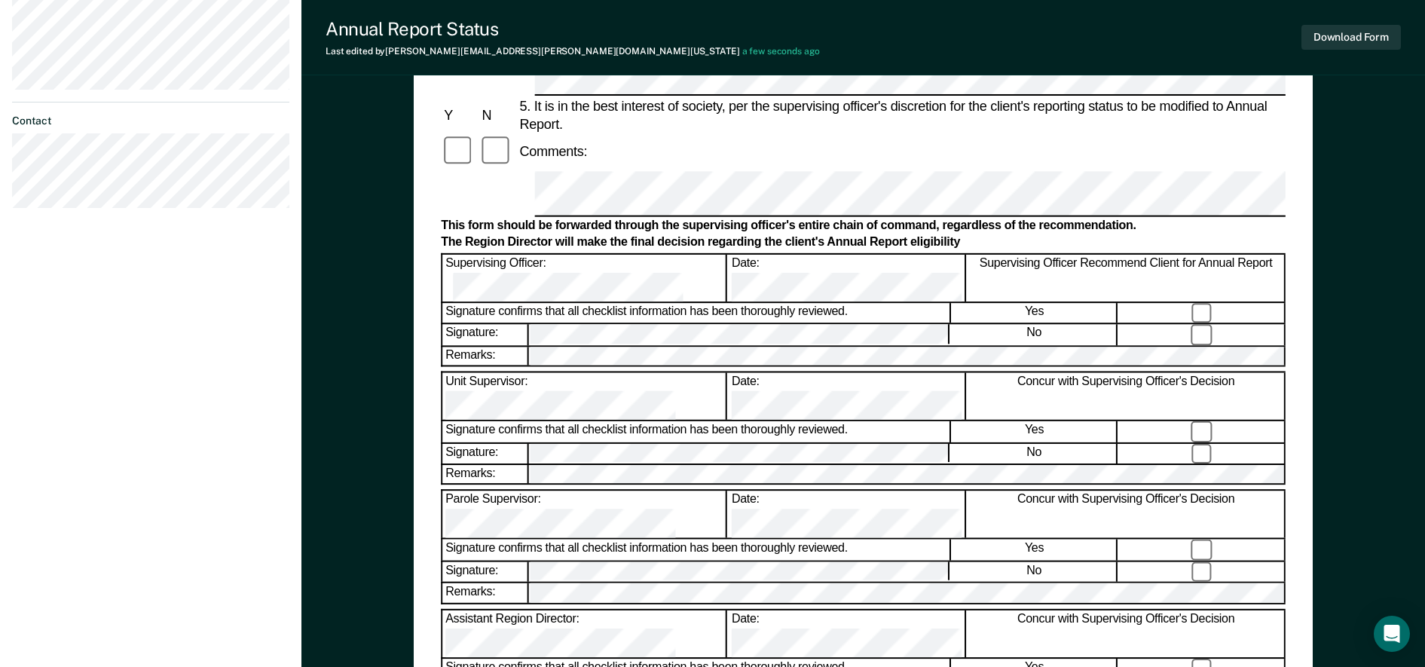
click at [1075, 100] on div "Annual Reporting Checklist, Recommendation, and Determination Form Clients who …" at bounding box center [862, 188] width 1123 height 1321
click at [1075, 32] on button "Download Form" at bounding box center [1350, 37] width 99 height 25
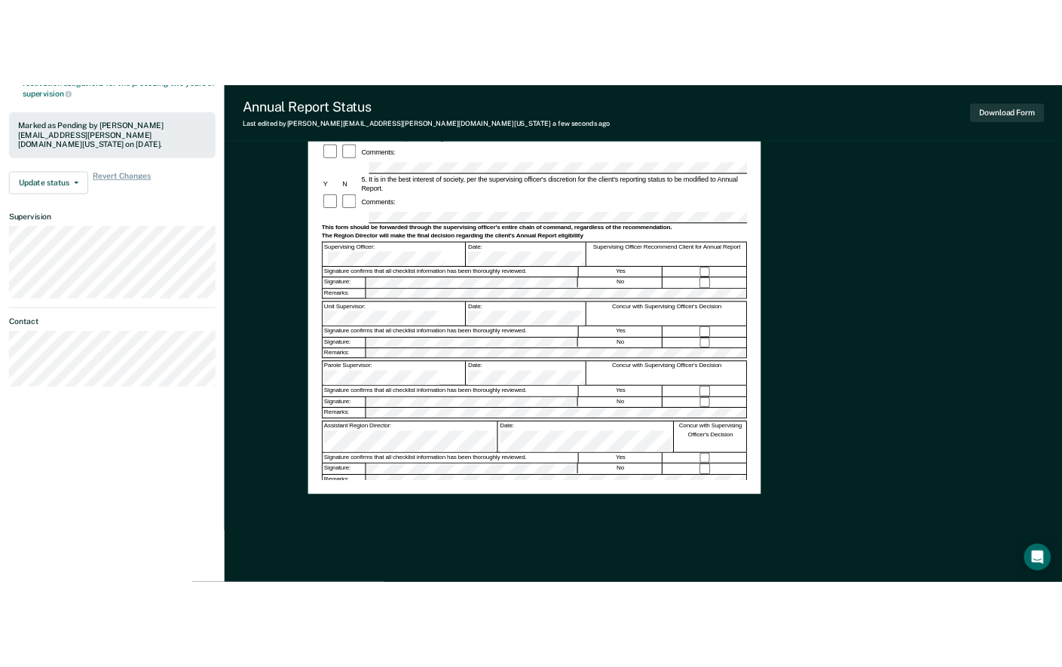
scroll to position [368, 0]
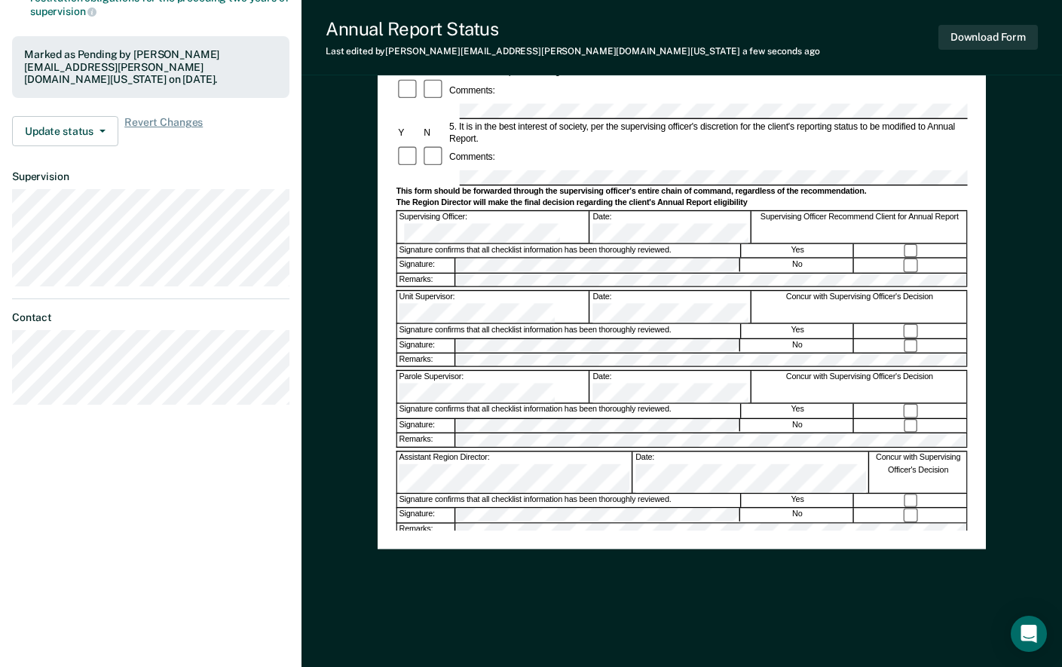
click at [1013, 233] on div "Annual Reporting Checklist, Recommendation, and Determination Form Clients who …" at bounding box center [681, 196] width 760 height 942
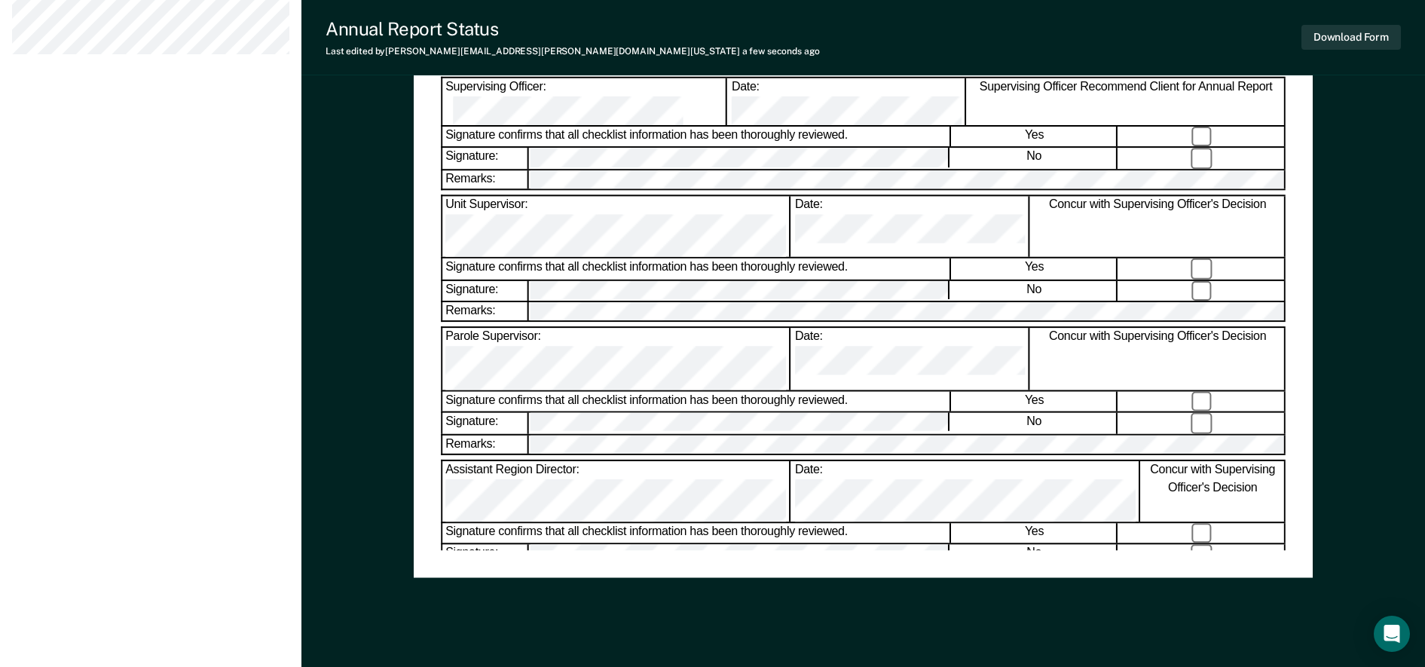
scroll to position [747, 0]
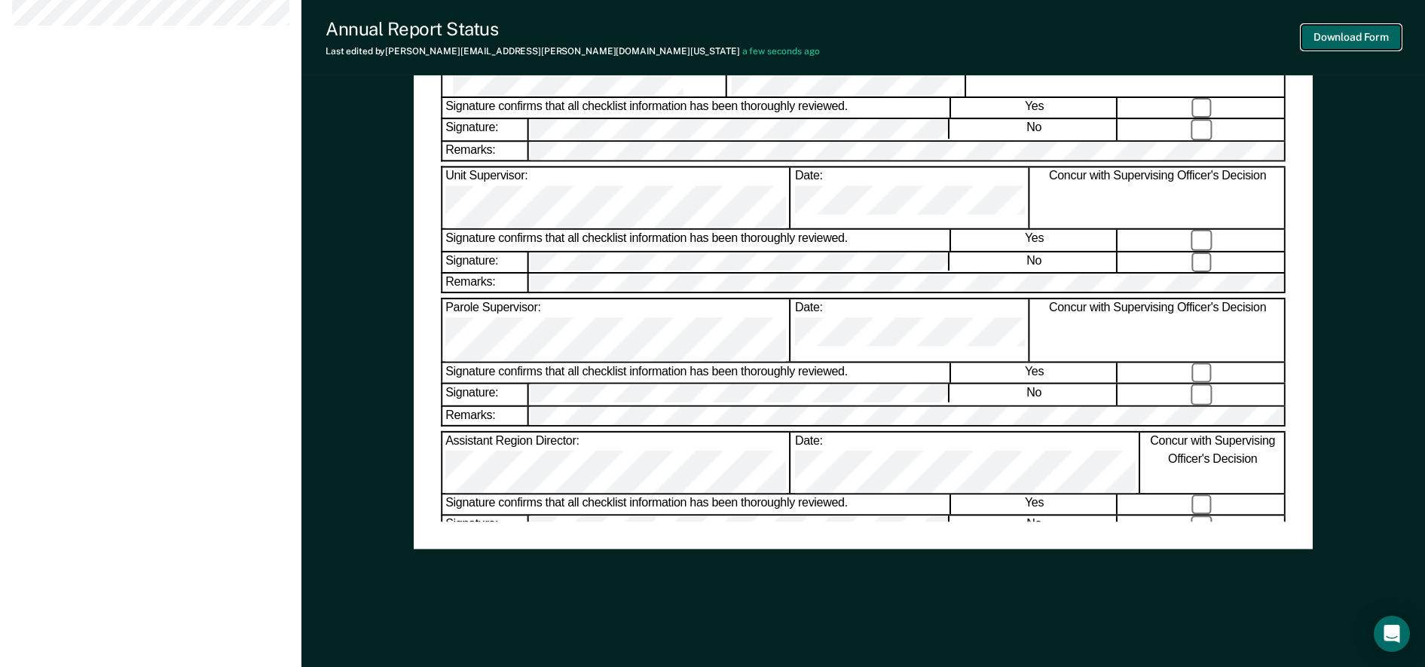
click at [1075, 32] on button "Download Form" at bounding box center [1350, 37] width 99 height 25
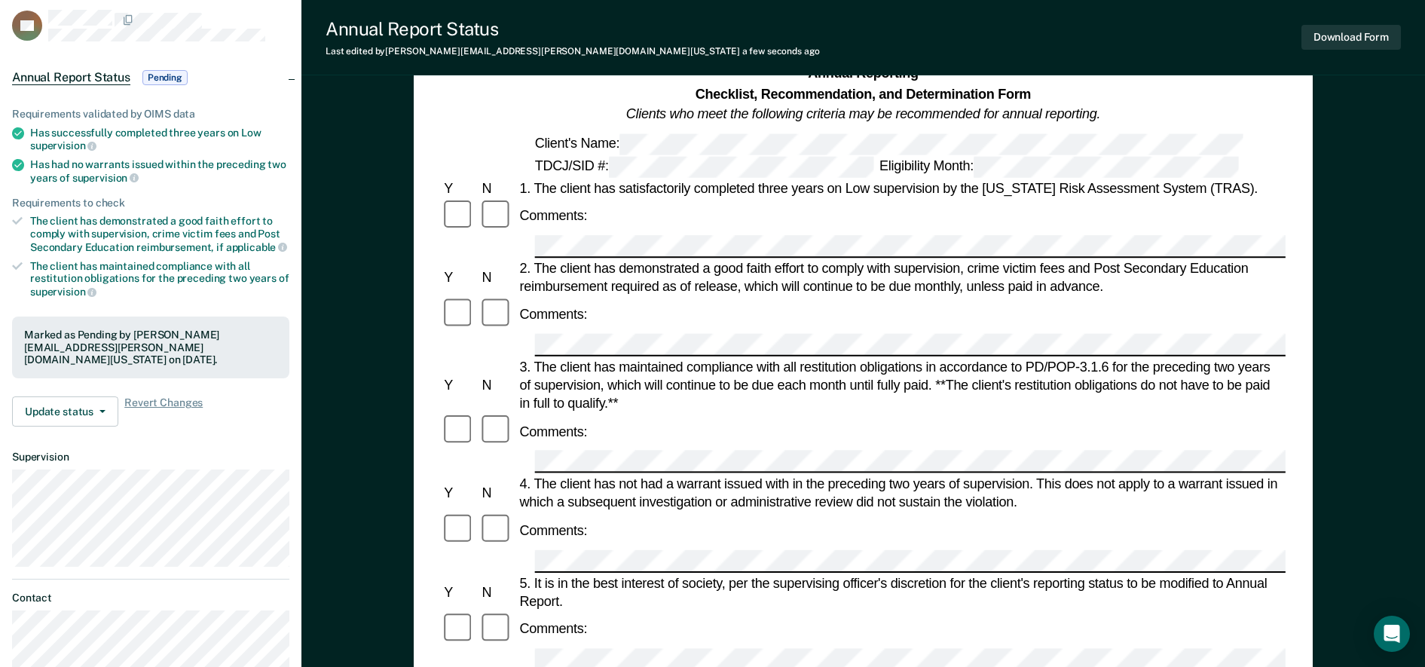
scroll to position [0, 0]
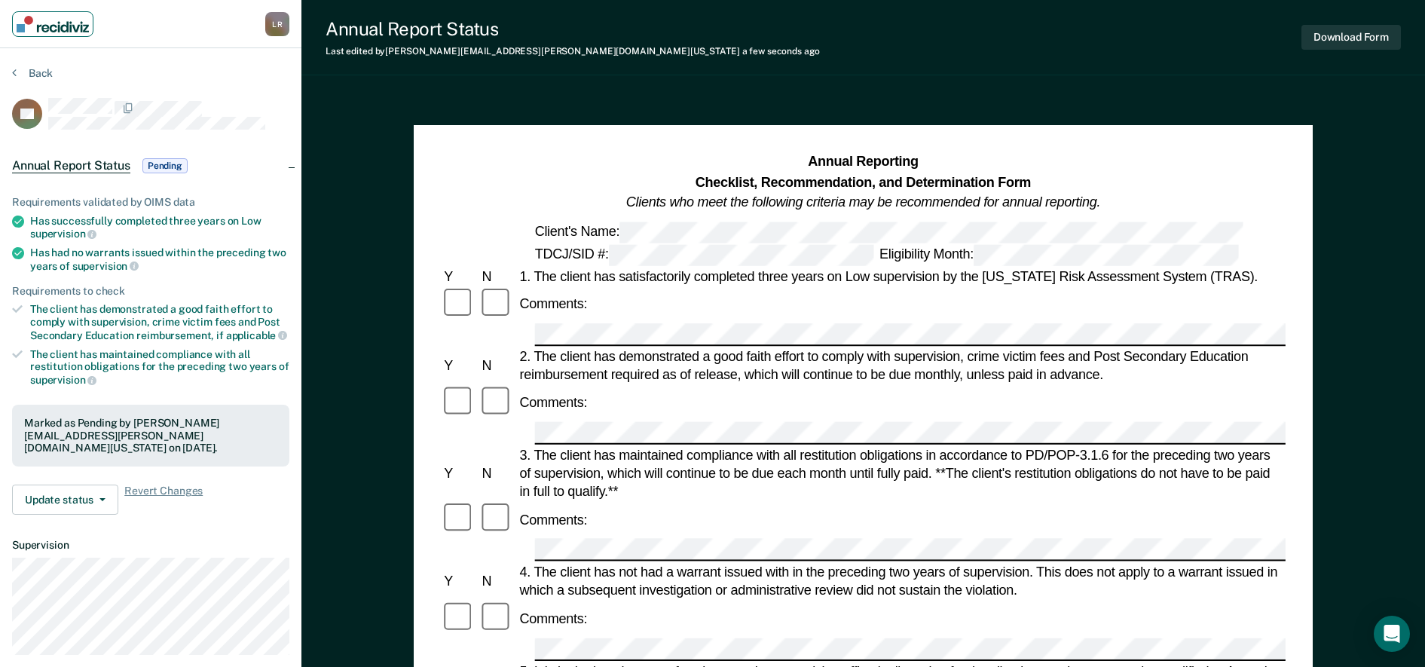
click at [74, 25] on img "Main navigation" at bounding box center [53, 24] width 72 height 17
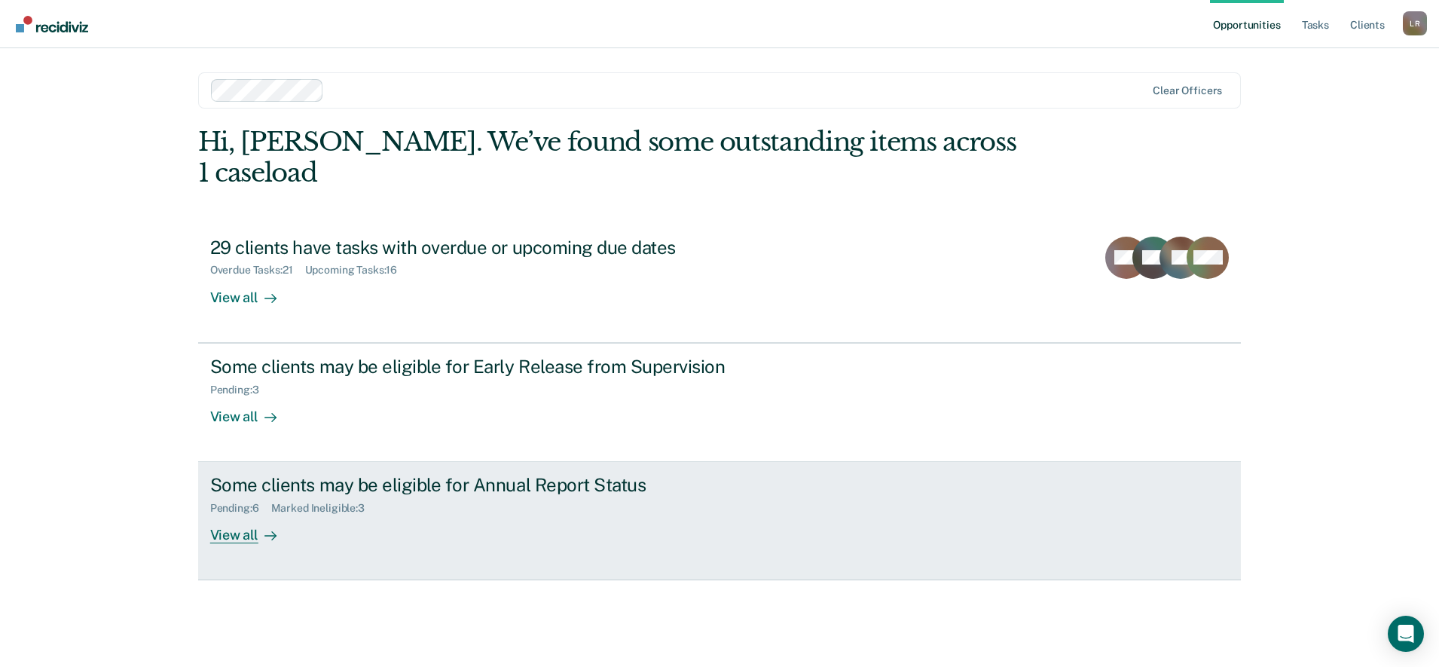
click at [230, 515] on div "View all" at bounding box center [252, 529] width 84 height 29
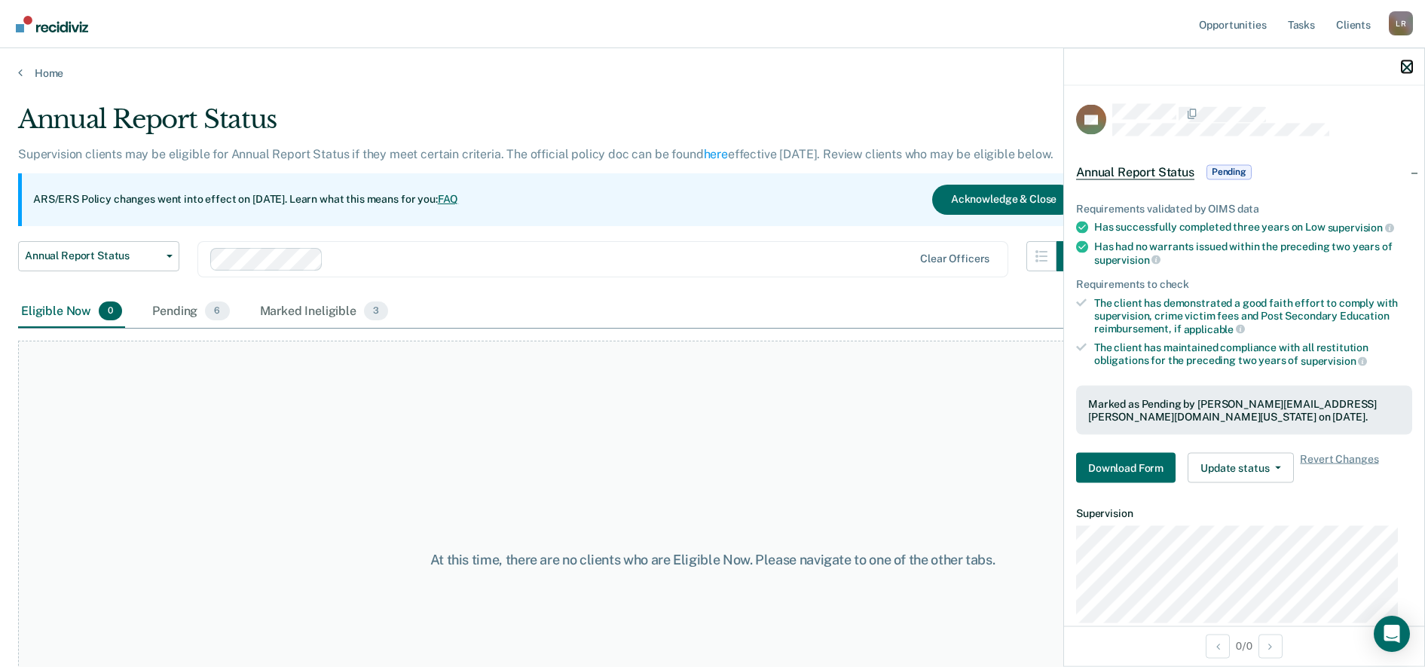
click at [1075, 64] on icon "button" at bounding box center [1406, 67] width 11 height 11
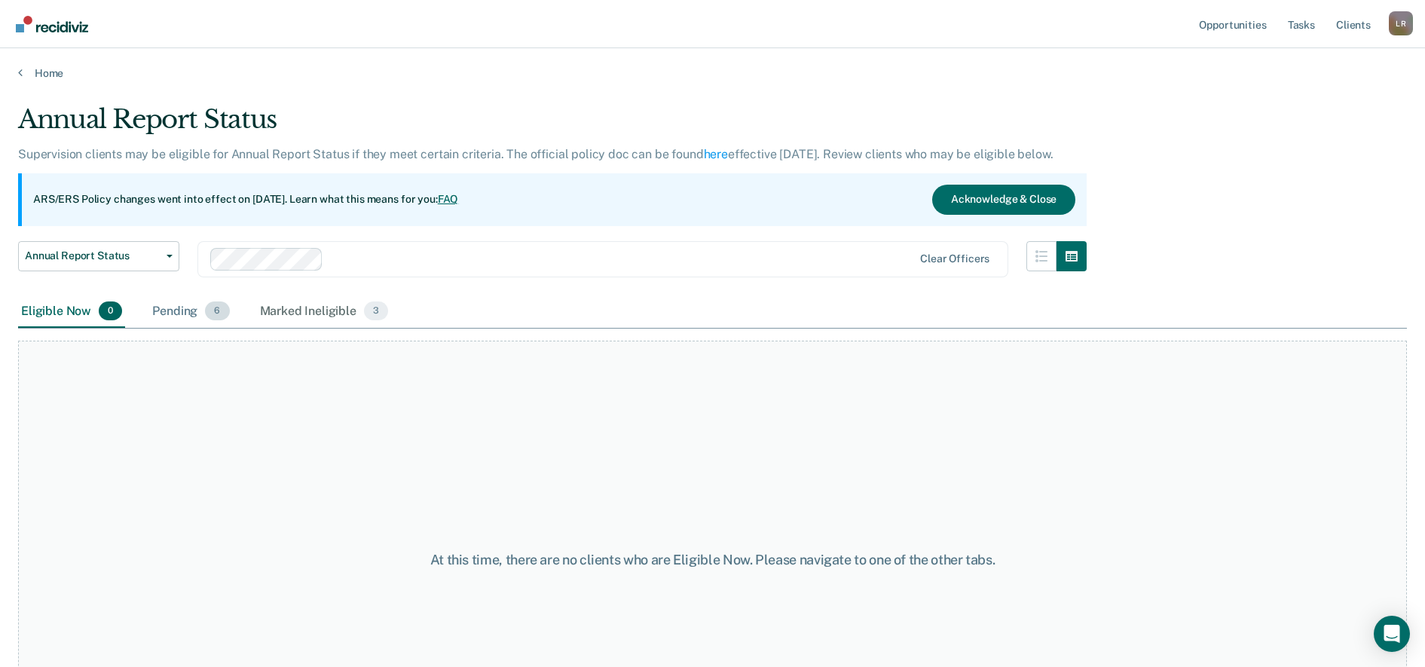
click at [182, 312] on div "Pending 6" at bounding box center [190, 311] width 83 height 33
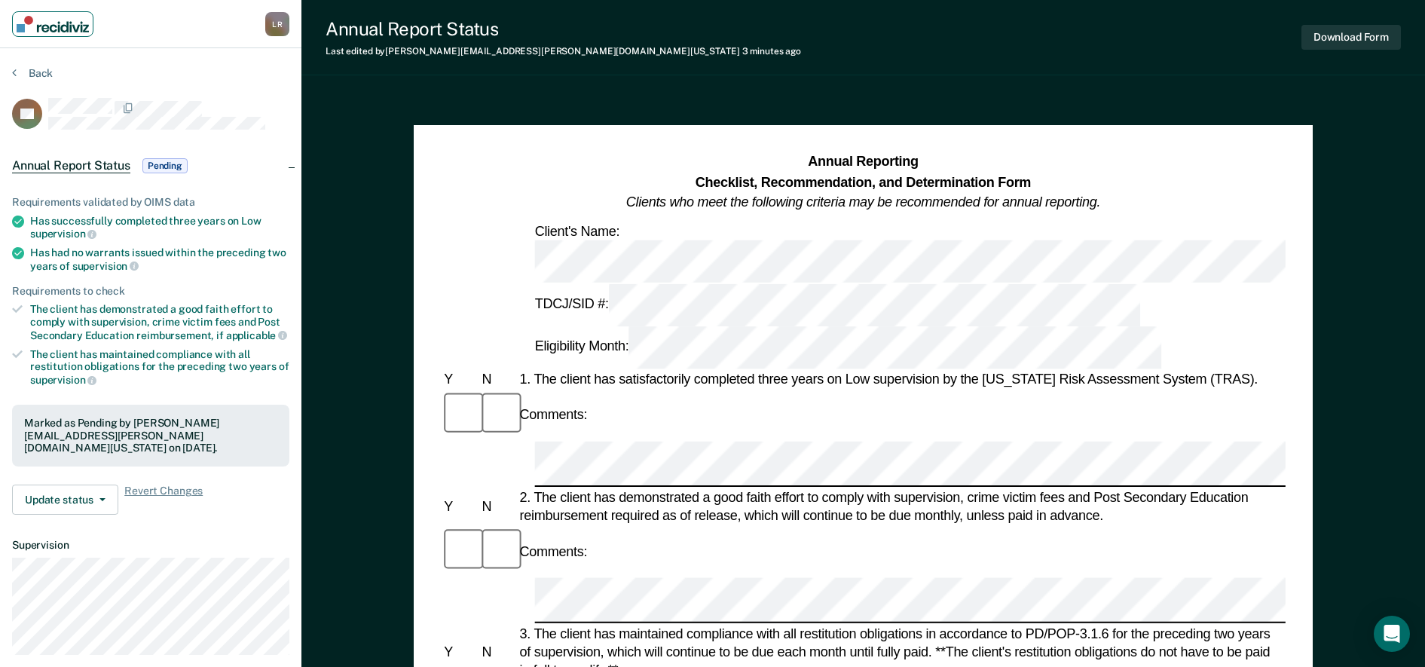
drag, startPoint x: 49, startPoint y: 11, endPoint x: 220, endPoint y: 82, distance: 185.1
click at [52, 10] on nav "[PERSON_NAME] [PERSON_NAME] Profile How it works Log Out" at bounding box center [150, 24] width 301 height 48
click at [50, 25] on img "Main navigation" at bounding box center [53, 24] width 72 height 17
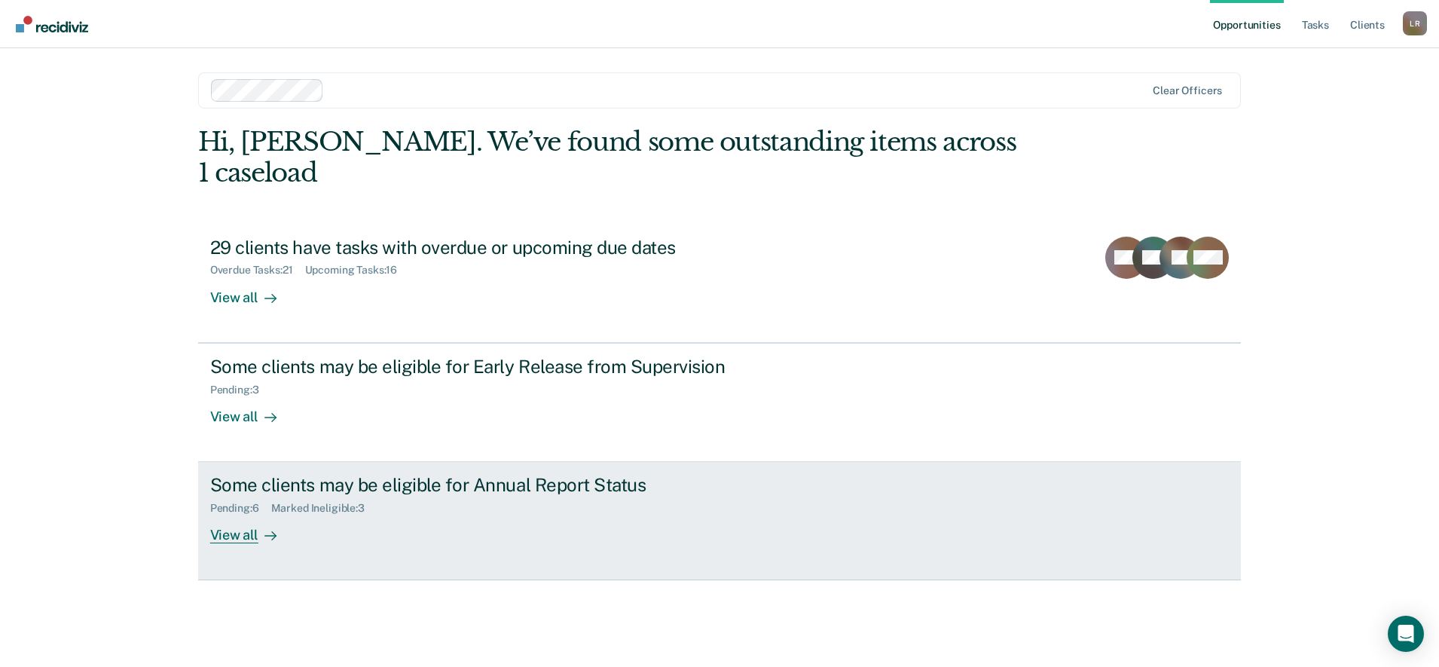
click at [261, 527] on div at bounding box center [267, 535] width 18 height 17
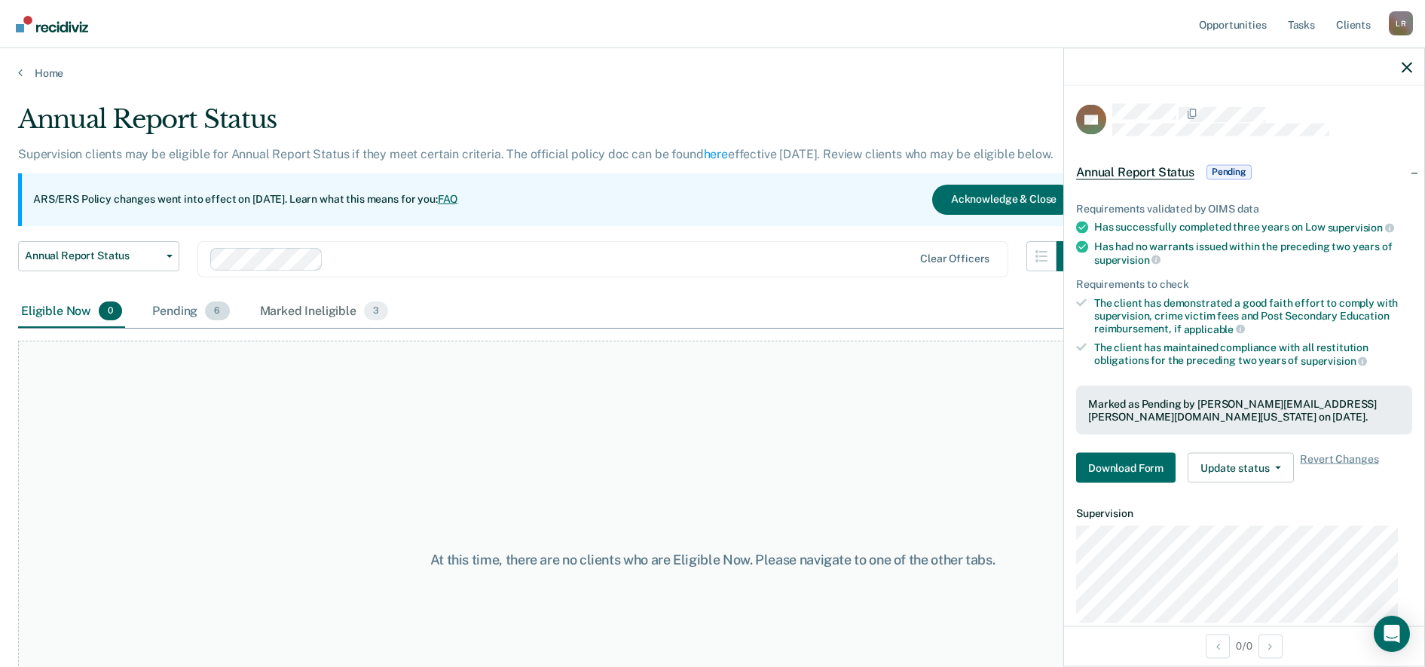
click at [188, 314] on div "Pending 6" at bounding box center [190, 311] width 83 height 33
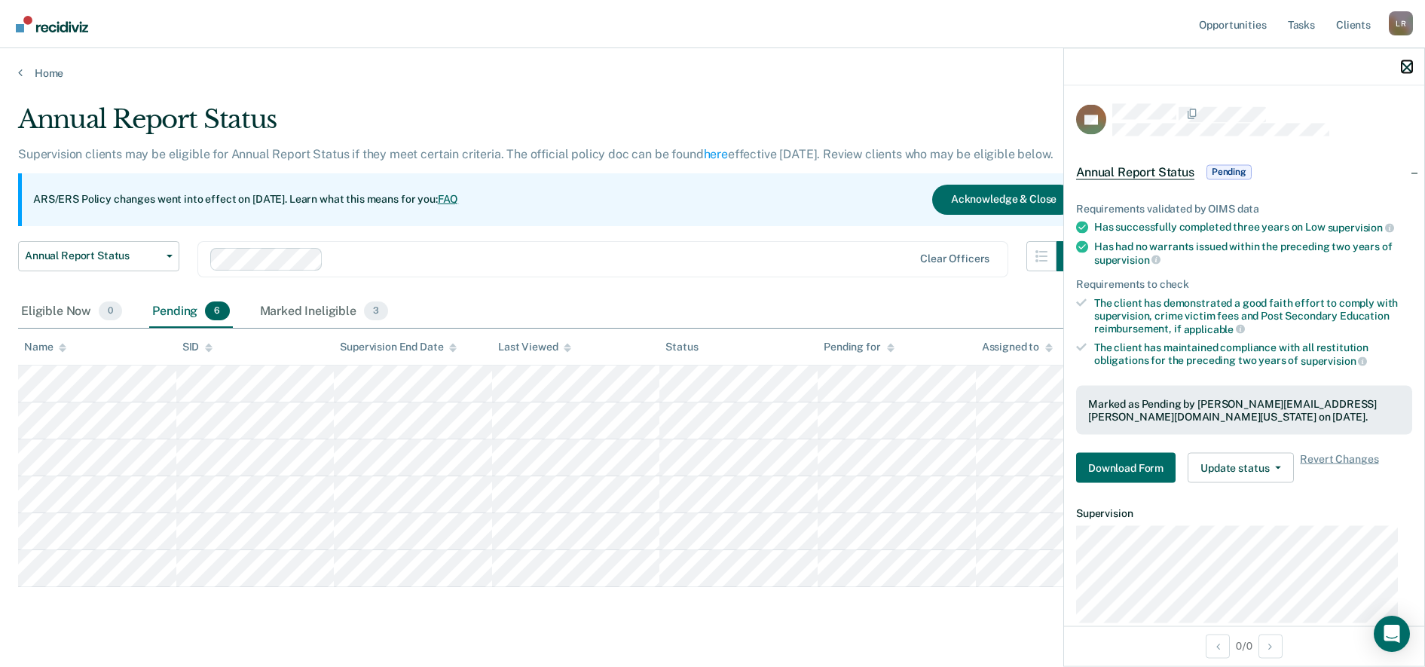
click at [1075, 69] on icon "button" at bounding box center [1406, 67] width 11 height 11
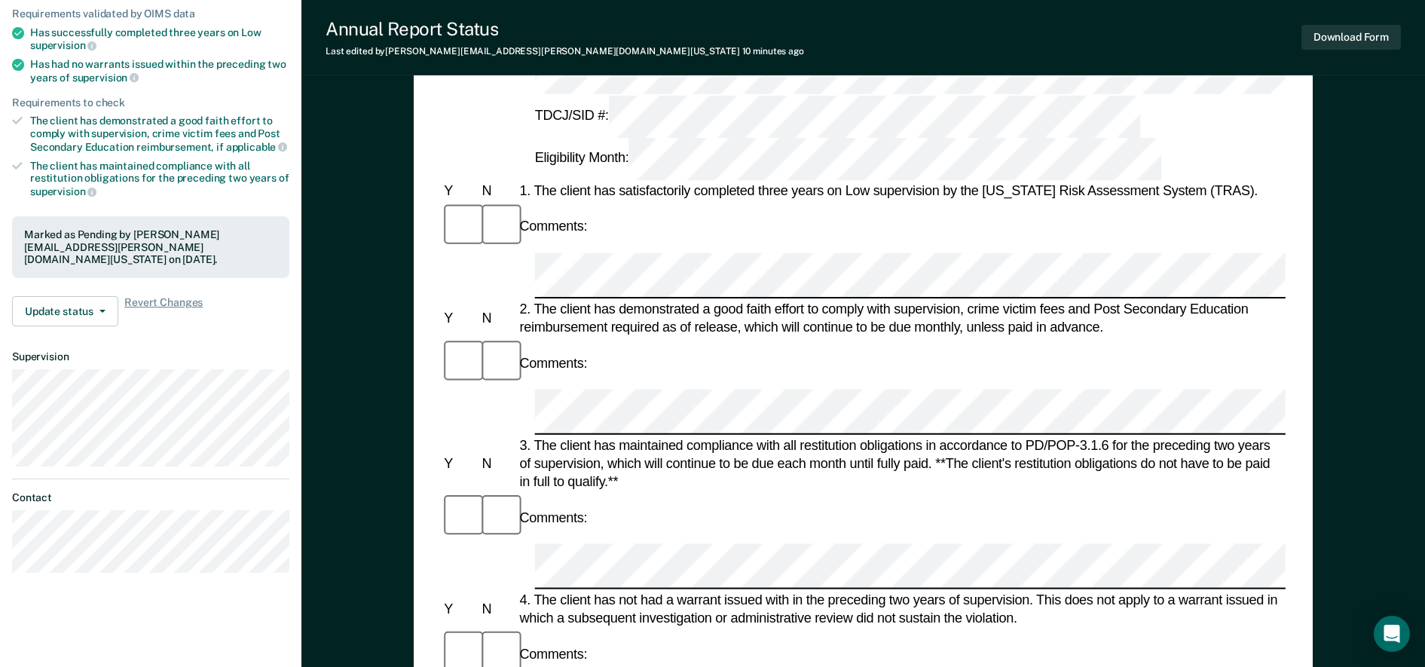
scroll to position [283, 0]
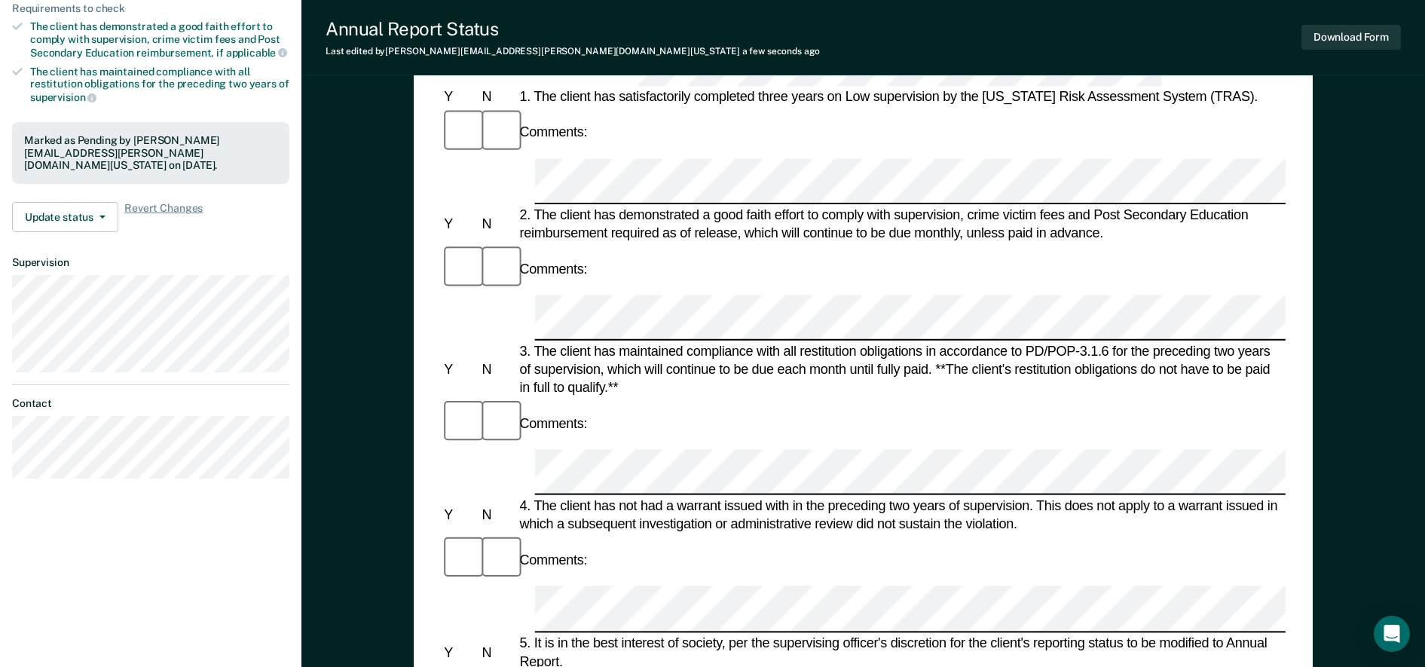
click at [1075, 402] on div "Annual Reporting Checklist, Recommendation, and Determination Form Clients who …" at bounding box center [862, 471] width 1123 height 1321
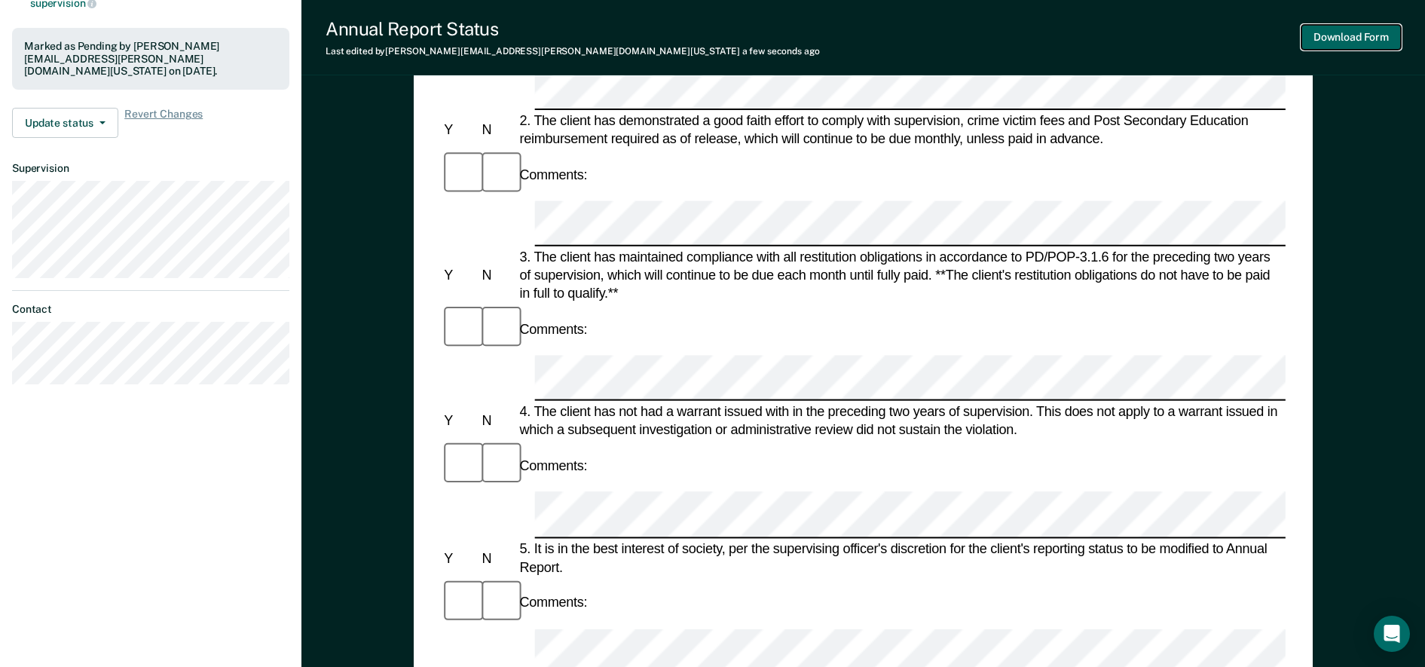
click at [1075, 32] on button "Download Form" at bounding box center [1350, 37] width 99 height 25
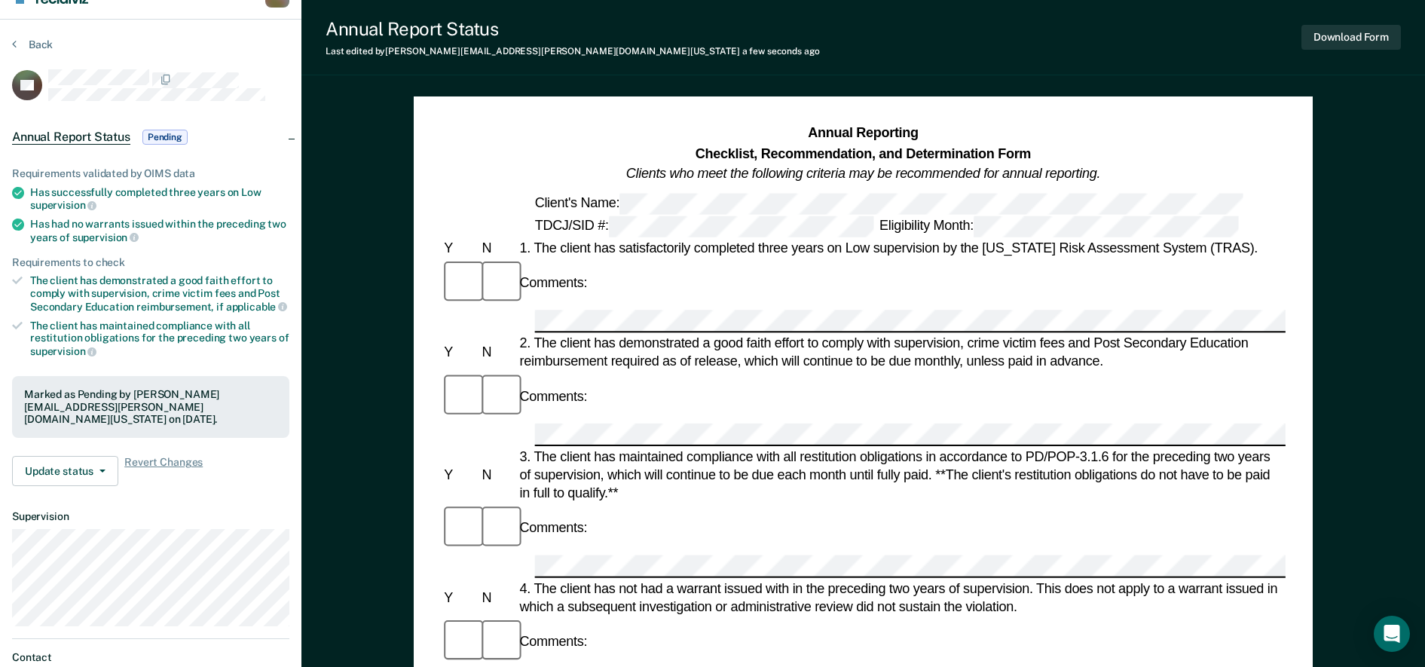
scroll to position [0, 0]
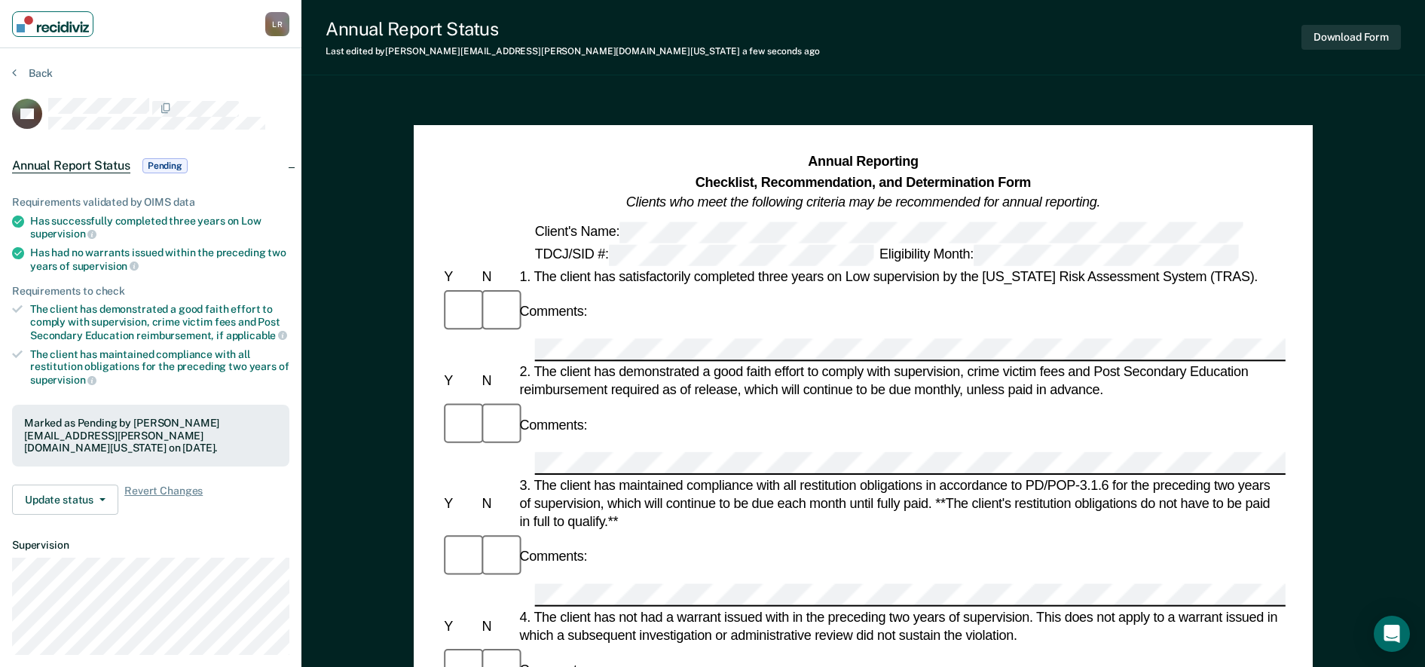
click at [38, 32] on img "Main navigation" at bounding box center [53, 24] width 72 height 17
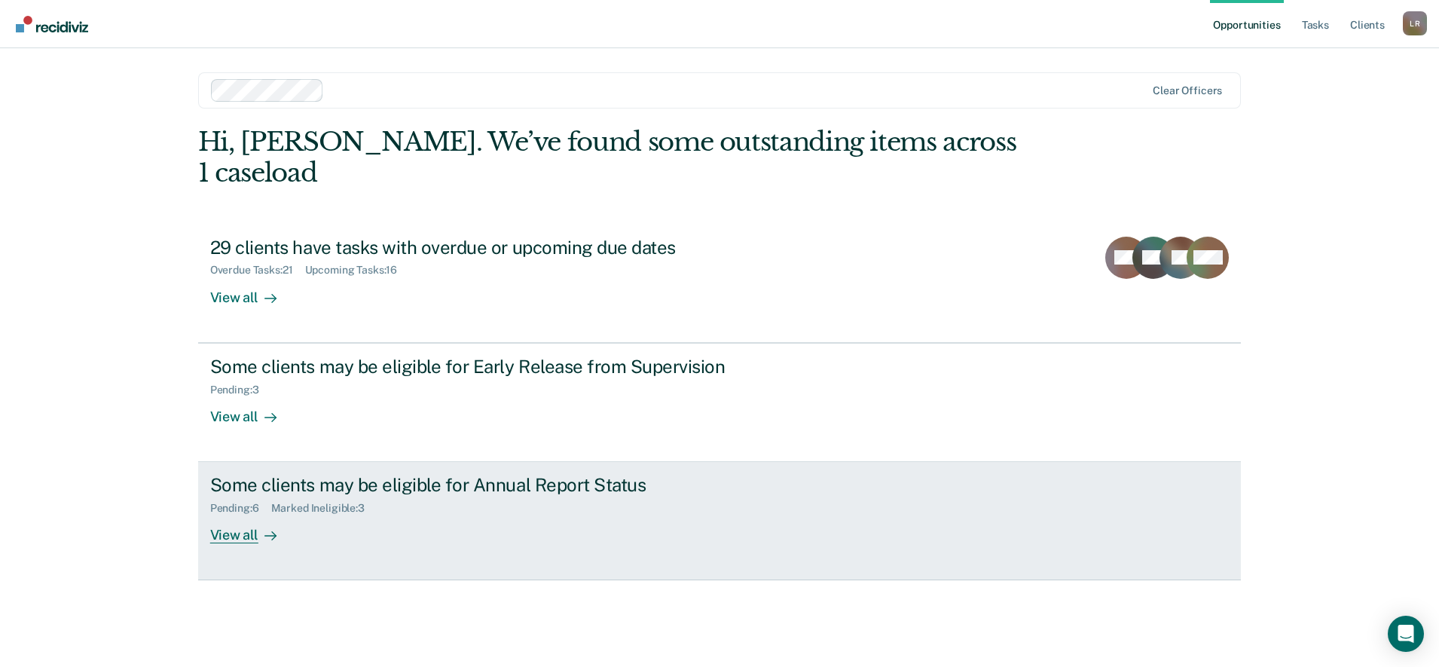
click at [249, 515] on div "View all" at bounding box center [252, 529] width 84 height 29
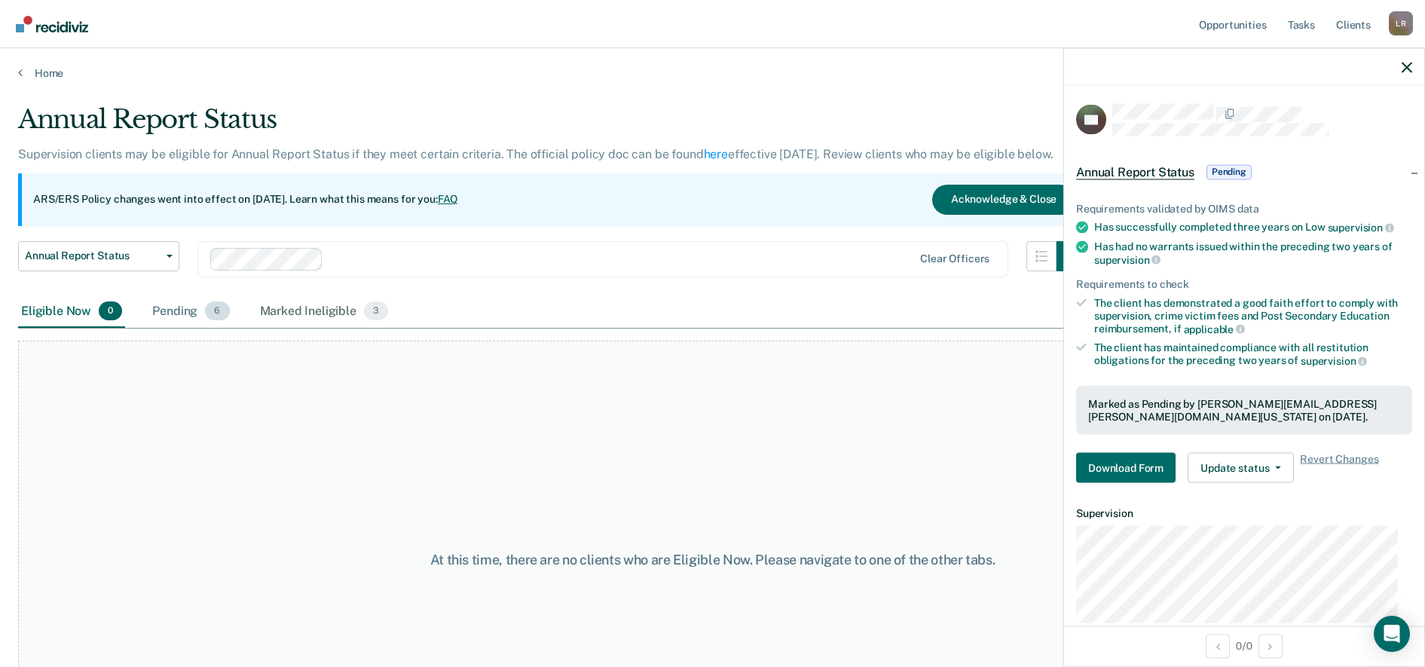
click at [180, 316] on div "Pending 6" at bounding box center [190, 311] width 83 height 33
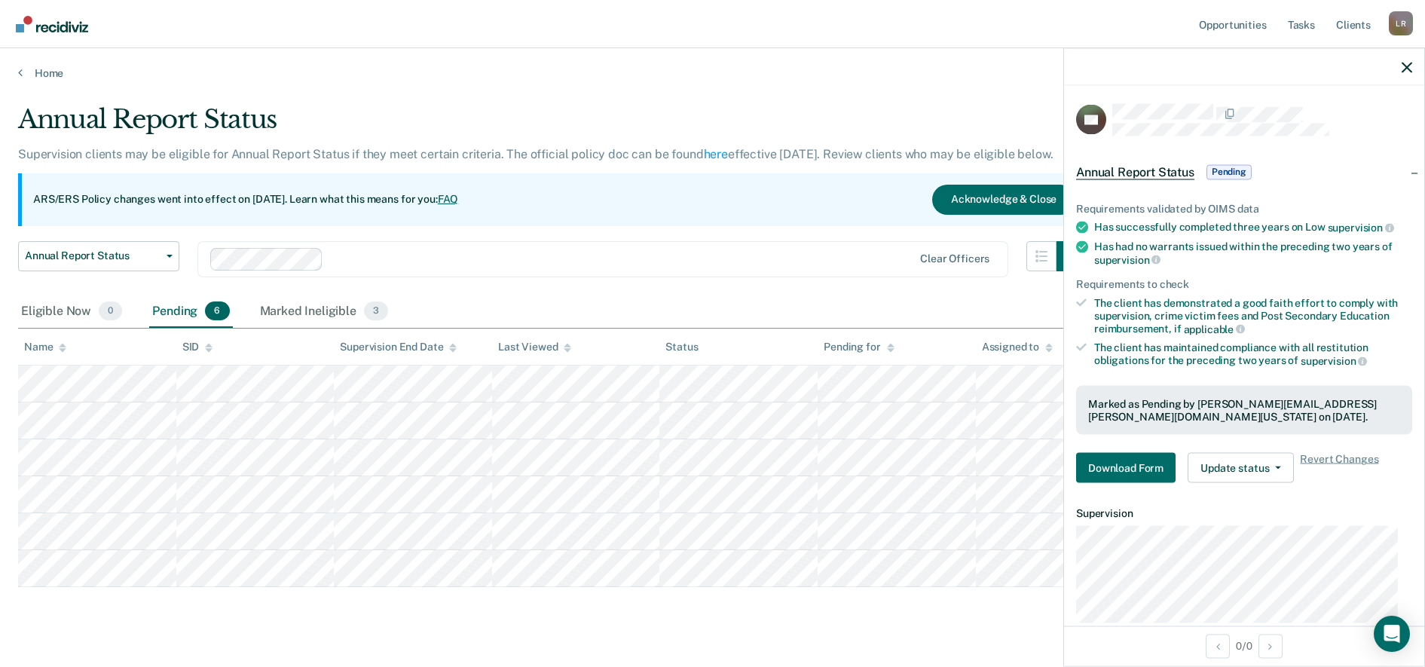
click at [1075, 63] on div at bounding box center [1244, 67] width 360 height 38
click at [1075, 63] on icon "button" at bounding box center [1406, 67] width 11 height 11
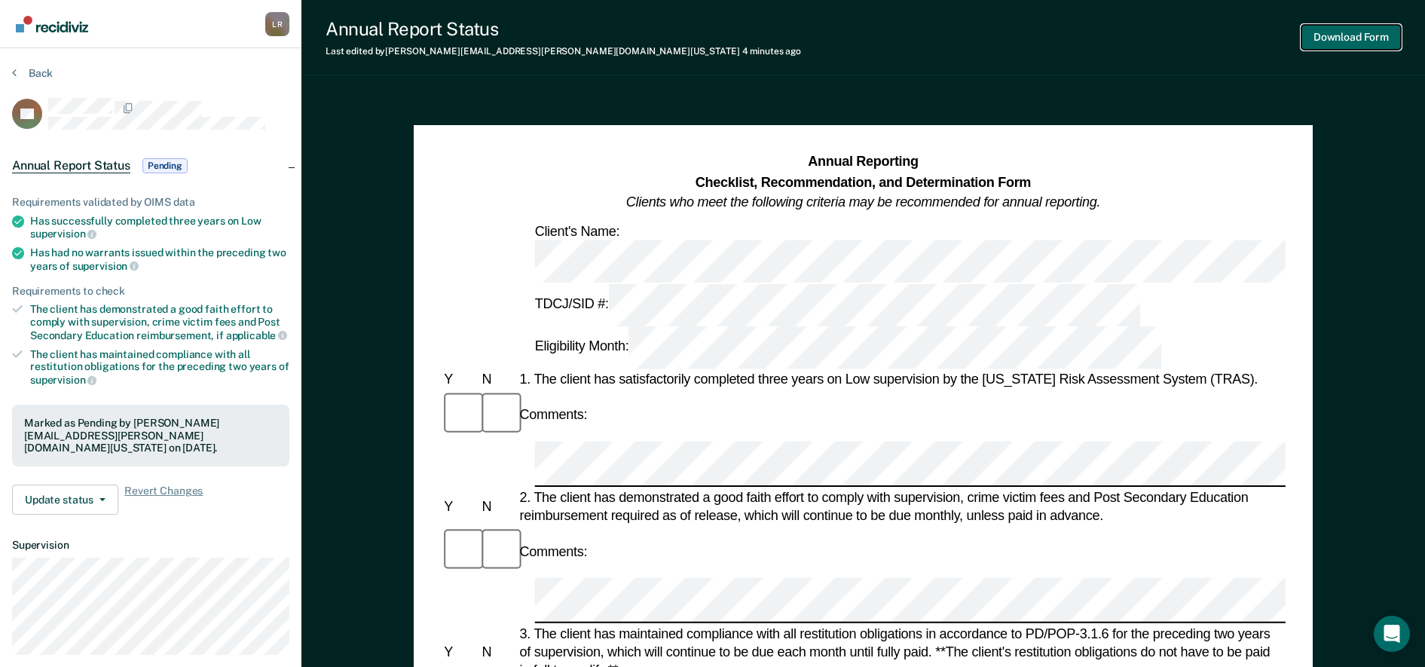
click at [1075, 32] on button "Download Form" at bounding box center [1350, 37] width 99 height 25
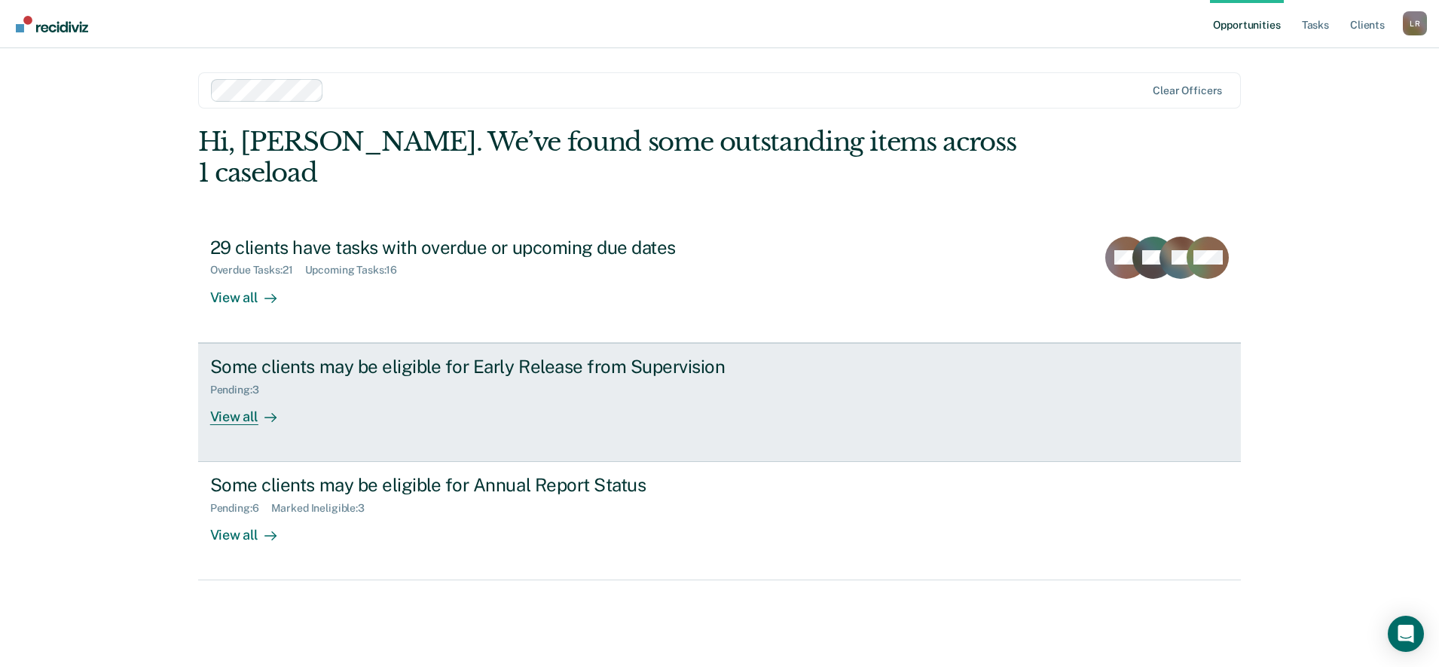
click at [237, 396] on div "View all" at bounding box center [252, 410] width 84 height 29
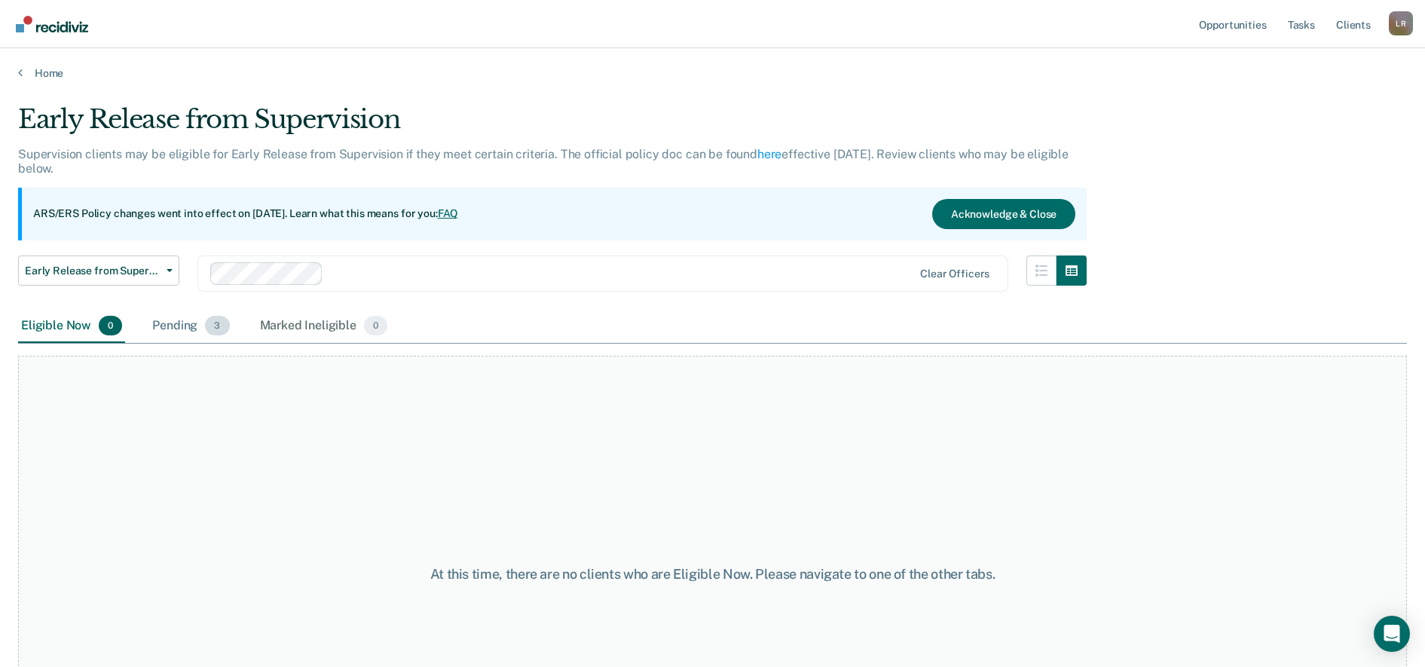
click at [185, 325] on div "Pending 3" at bounding box center [190, 326] width 83 height 33
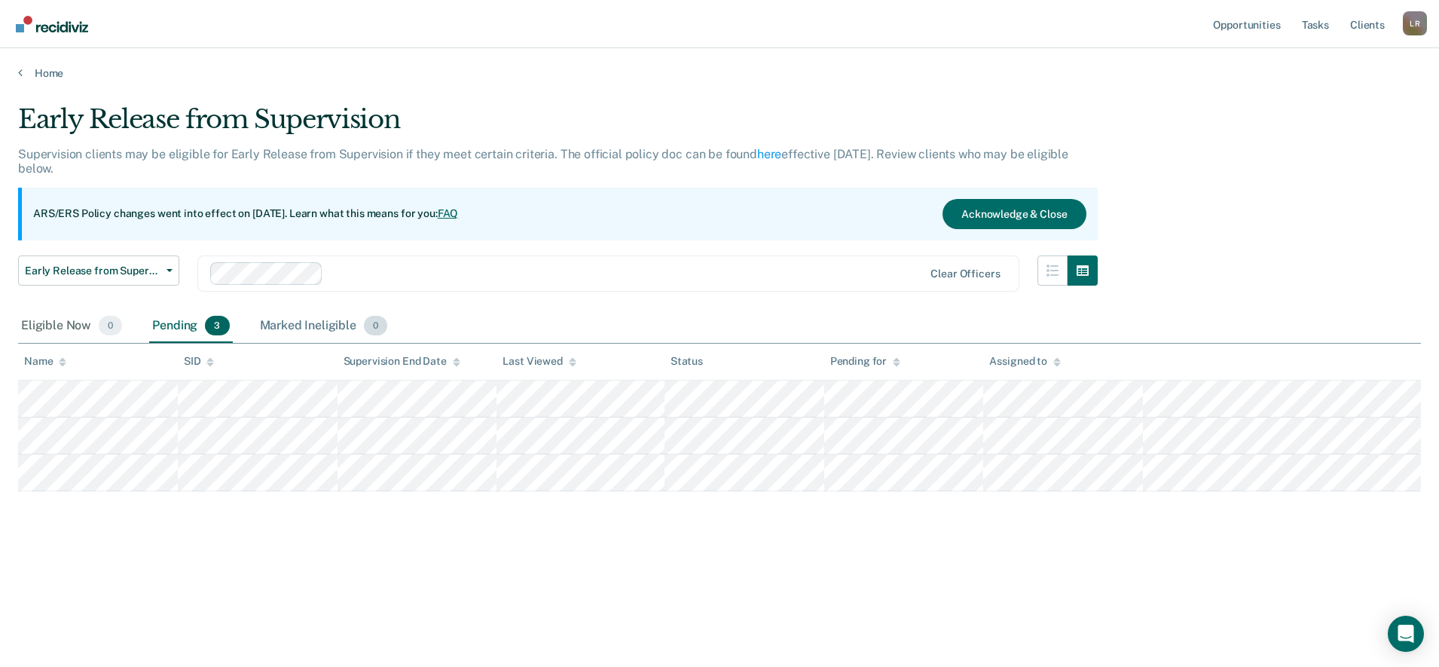
click at [335, 325] on div "Marked Ineligible 0" at bounding box center [324, 326] width 134 height 33
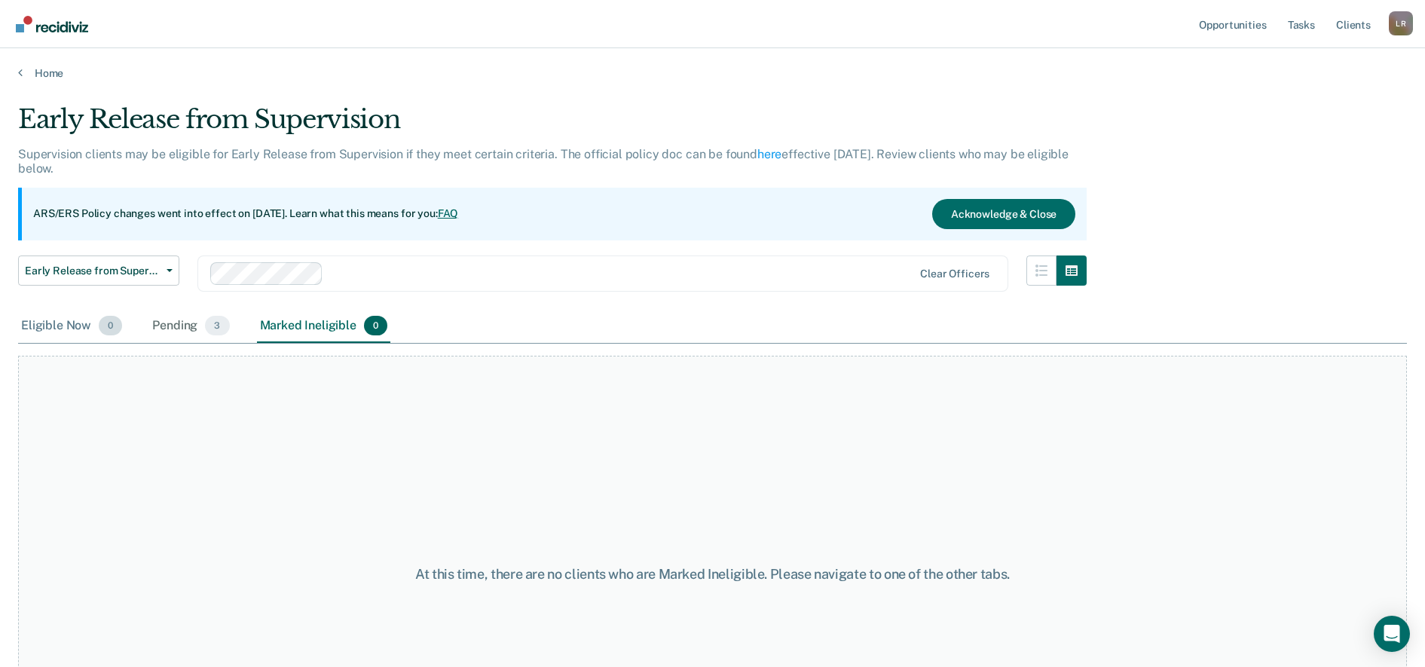
click at [52, 329] on div "Eligible Now 0" at bounding box center [71, 326] width 107 height 33
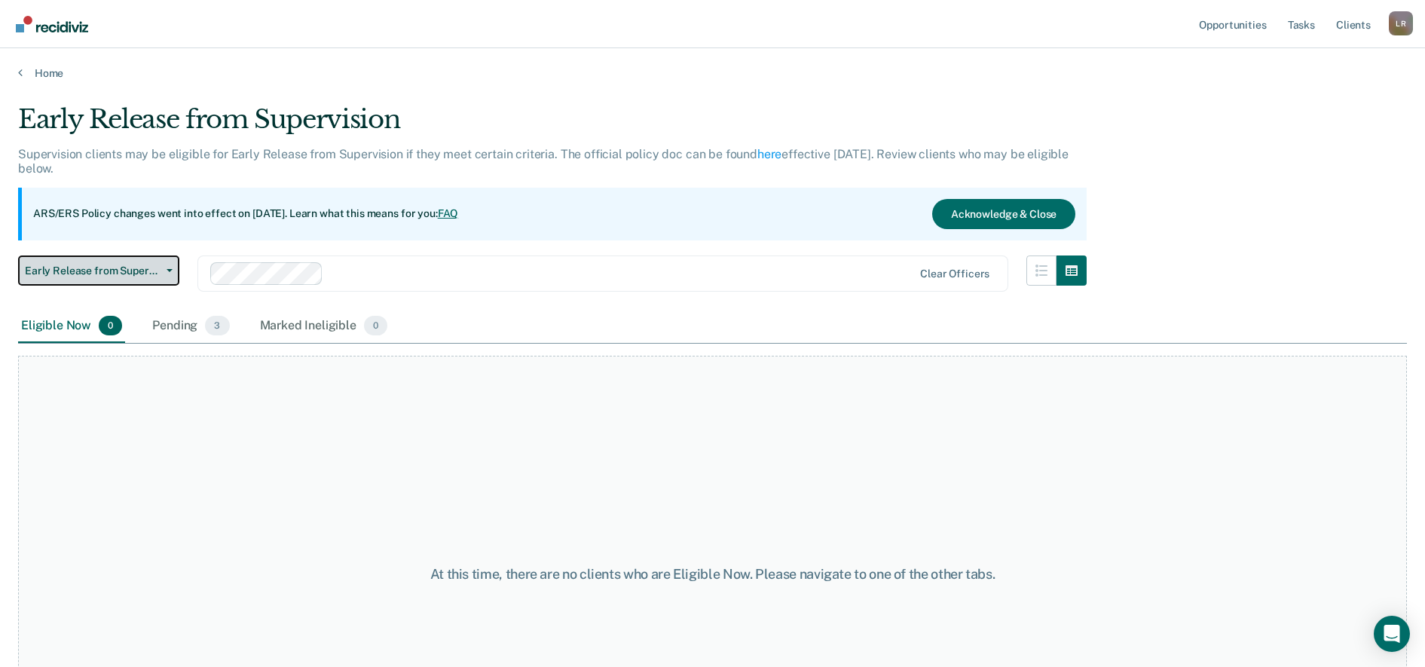
click at [162, 269] on span "button" at bounding box center [166, 270] width 12 height 3
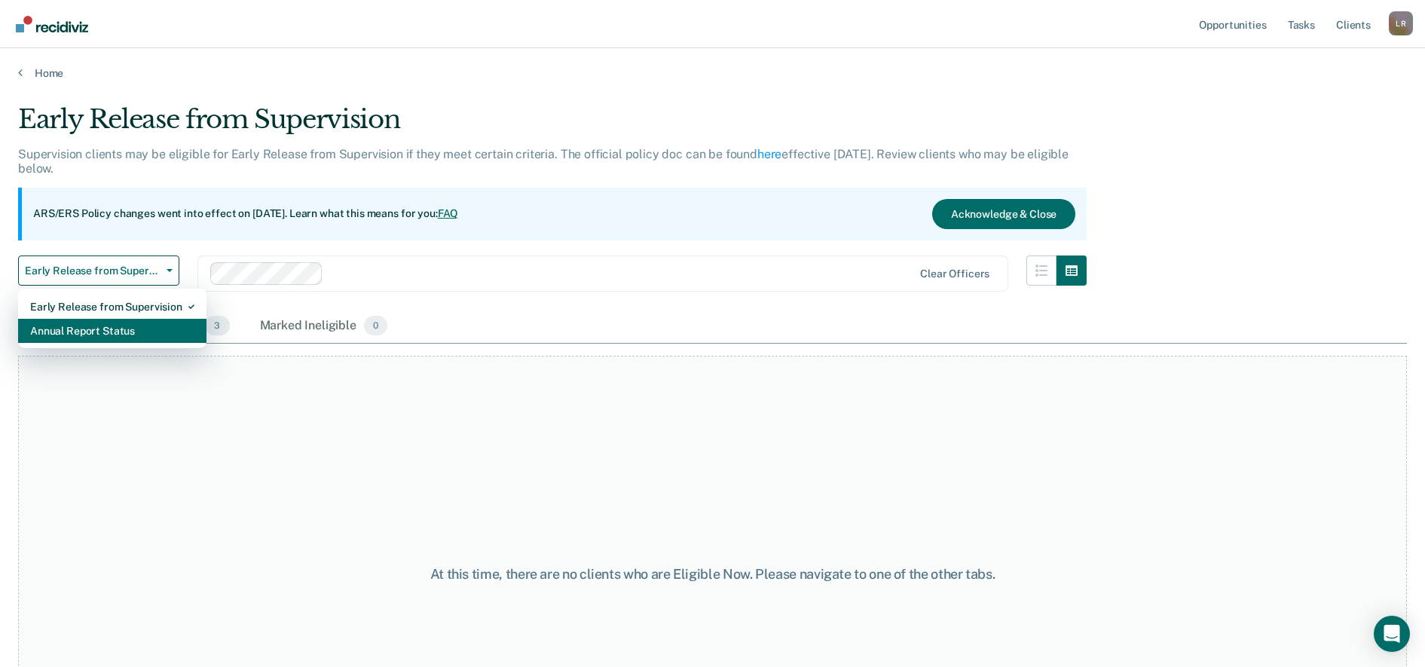
click at [123, 335] on div "Annual Report Status" at bounding box center [112, 331] width 164 height 24
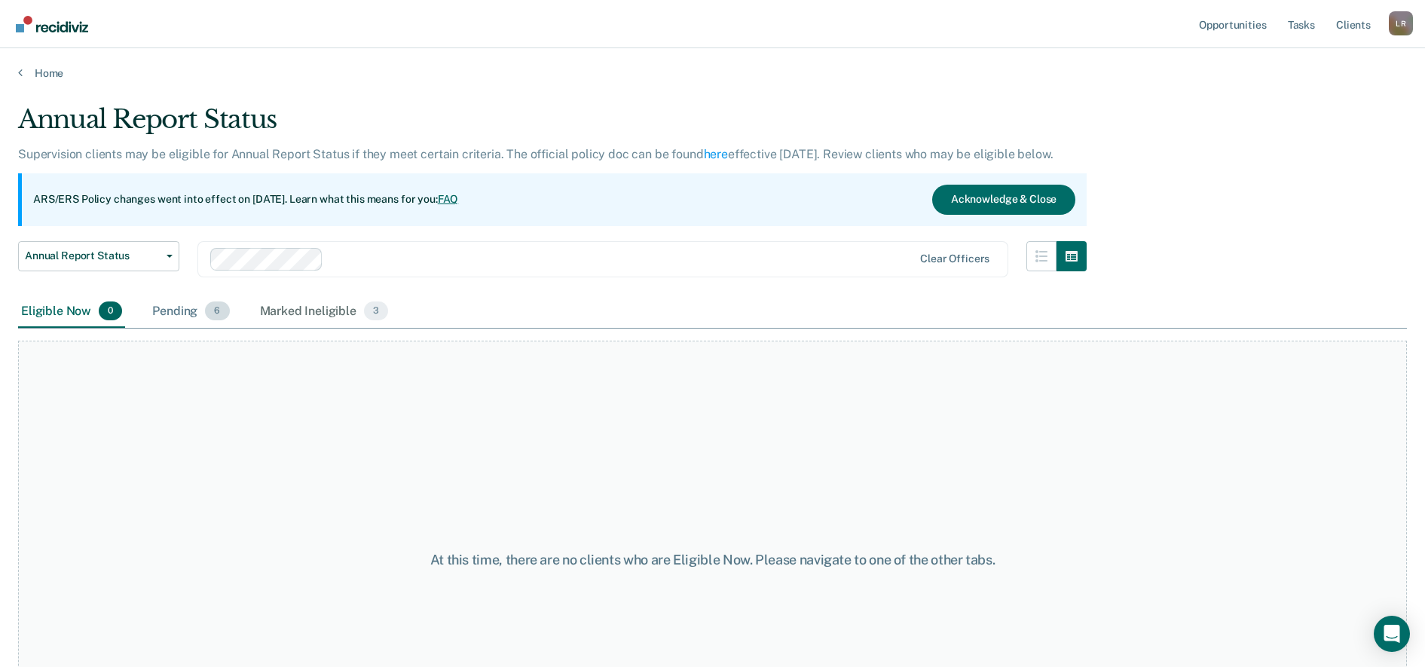
click at [201, 306] on div "Pending 6" at bounding box center [190, 311] width 83 height 33
